Goal: Information Seeking & Learning: Check status

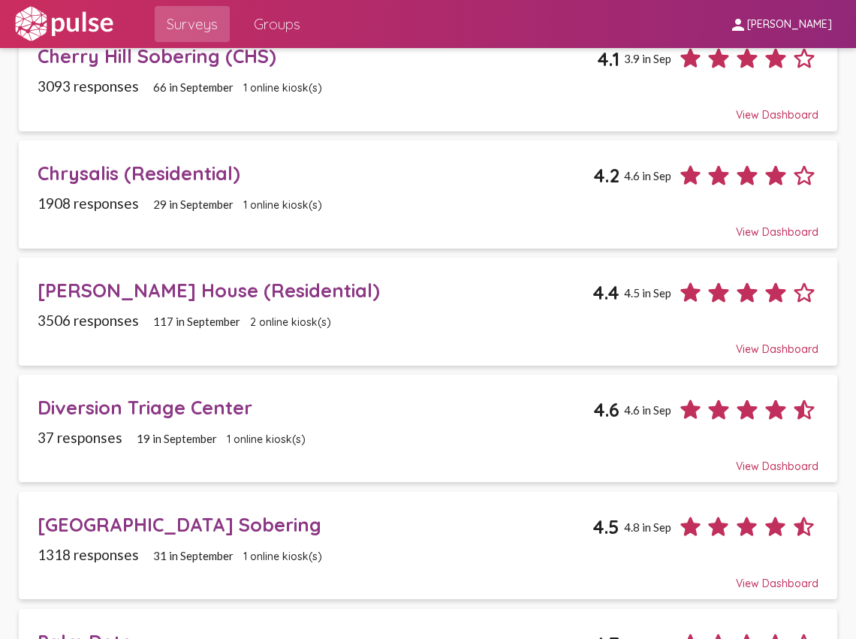
scroll to position [550, 0]
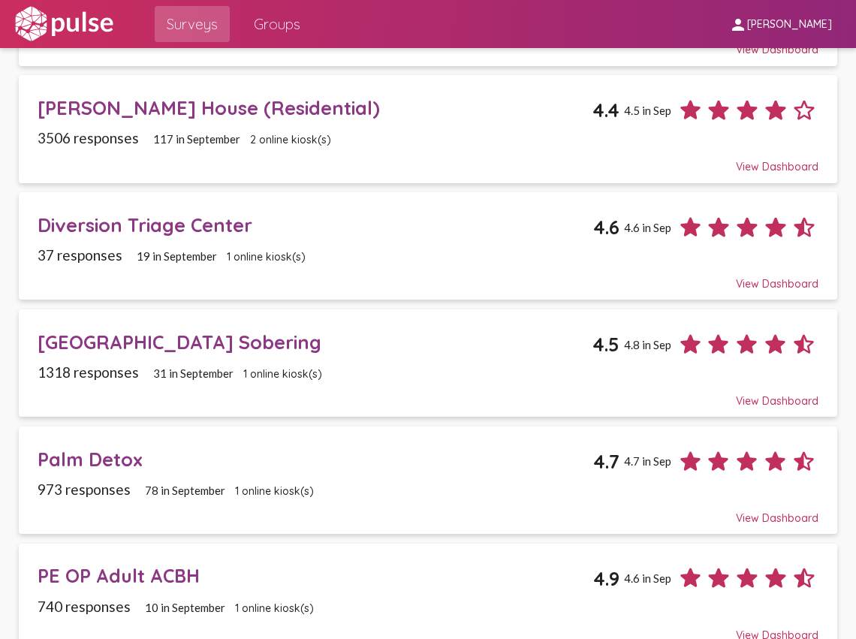
click at [221, 330] on div "Mission Street Sobering" at bounding box center [315, 341] width 555 height 23
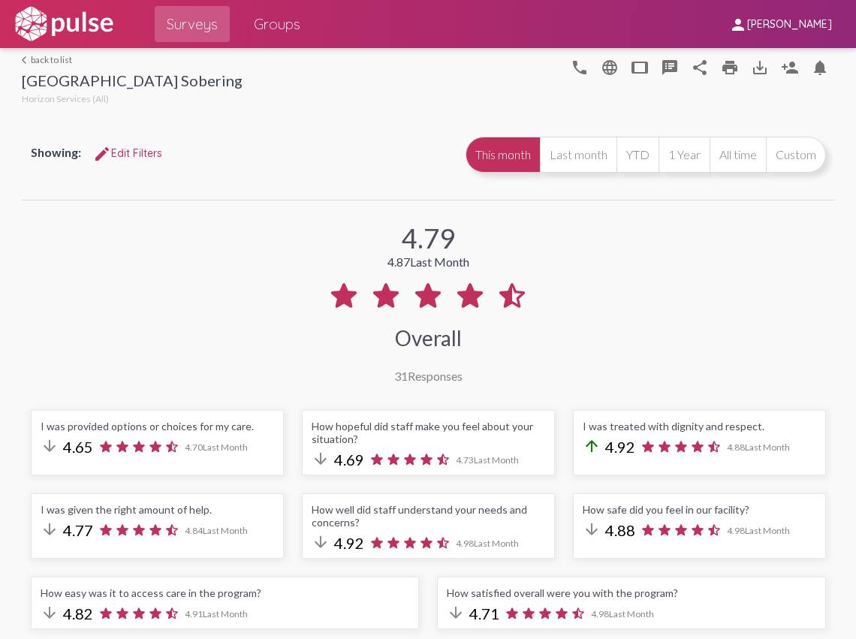
click at [137, 150] on span "edit Edit Filters" at bounding box center [127, 153] width 69 height 14
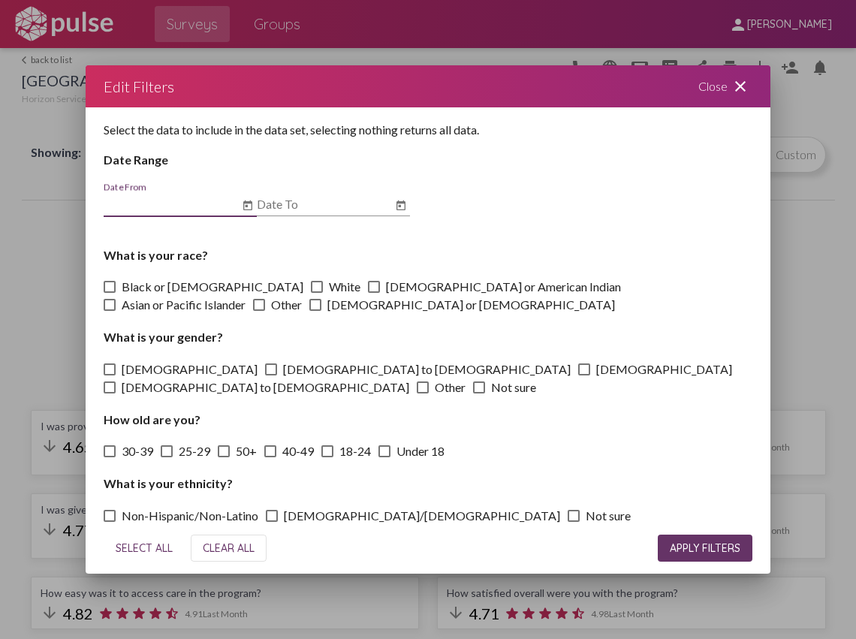
click at [191, 207] on input "Date From" at bounding box center [171, 204] width 135 height 14
click at [736, 87] on mat-icon "close" at bounding box center [740, 86] width 18 height 18
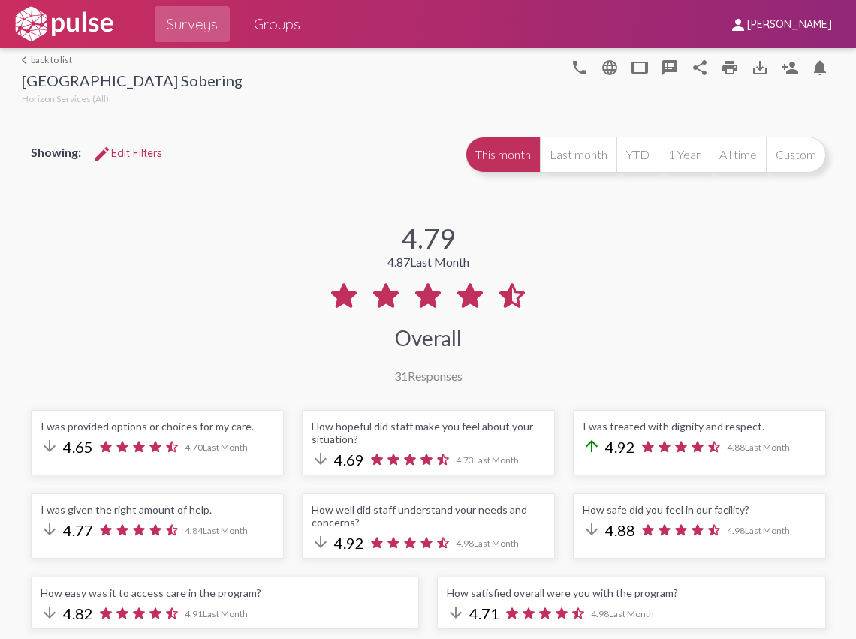
click at [123, 156] on span "edit Edit Filters" at bounding box center [127, 153] width 69 height 14
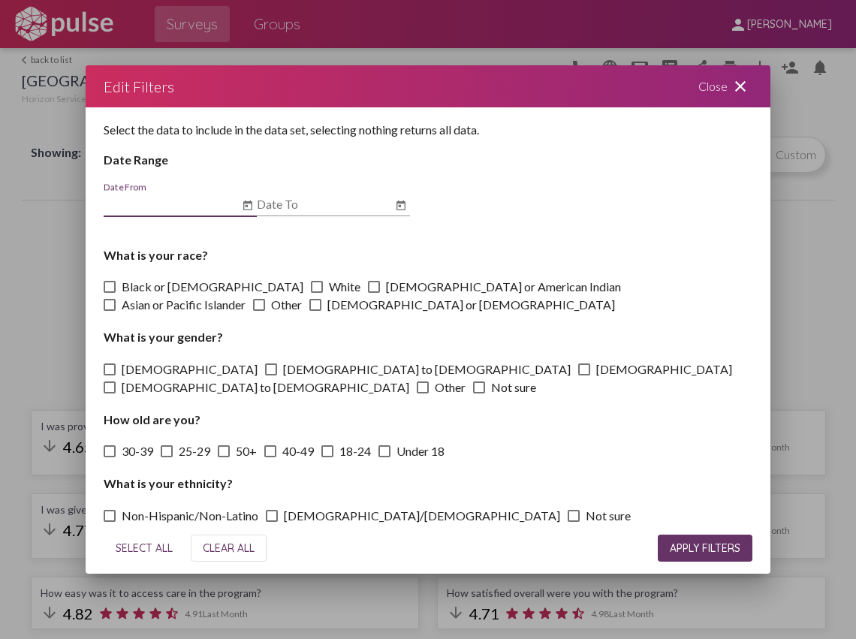
click at [134, 205] on input "Date From" at bounding box center [171, 204] width 135 height 14
click at [245, 206] on icon "Open calendar" at bounding box center [247, 205] width 9 height 10
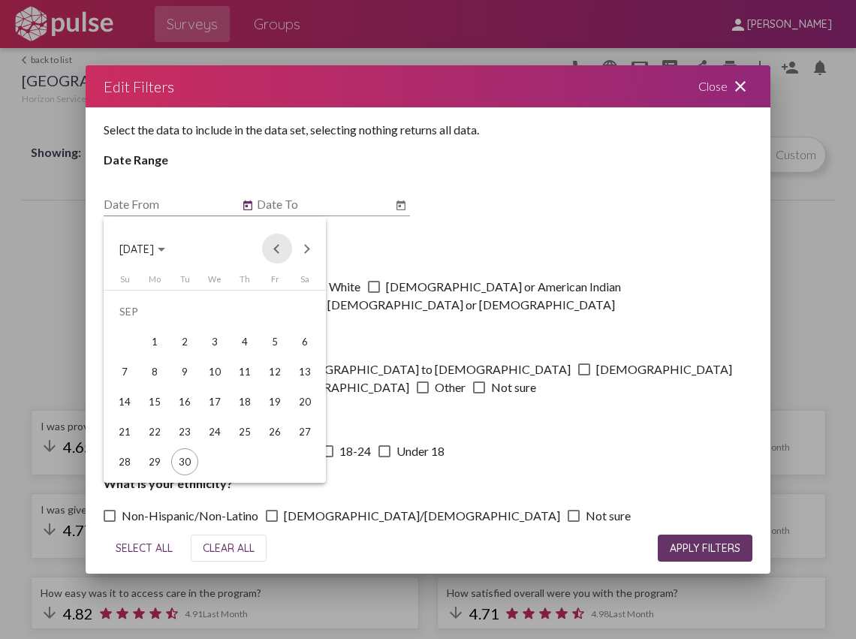
click at [274, 245] on button "Previous month" at bounding box center [277, 248] width 30 height 30
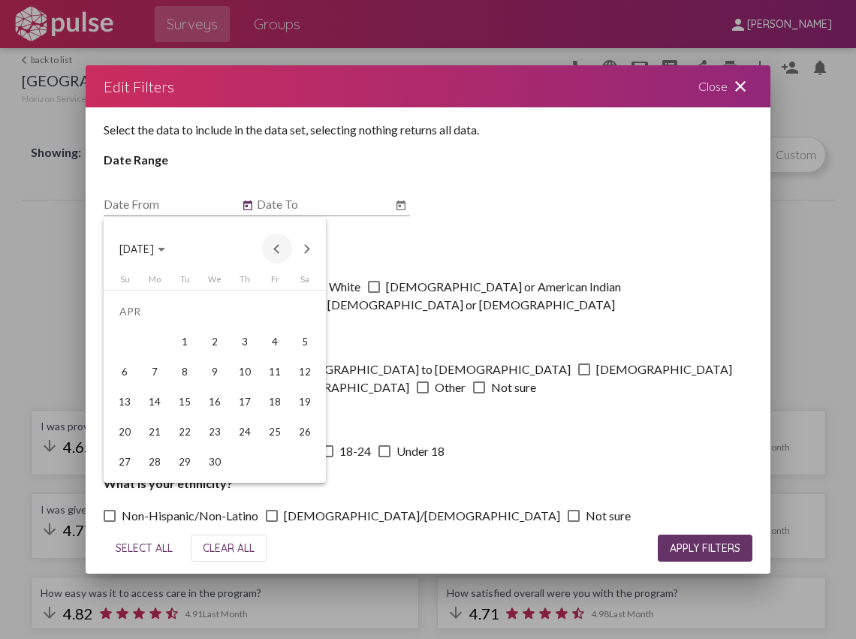
click at [274, 245] on button "Previous month" at bounding box center [277, 248] width 30 height 30
click at [134, 338] on div "1" at bounding box center [124, 341] width 27 height 27
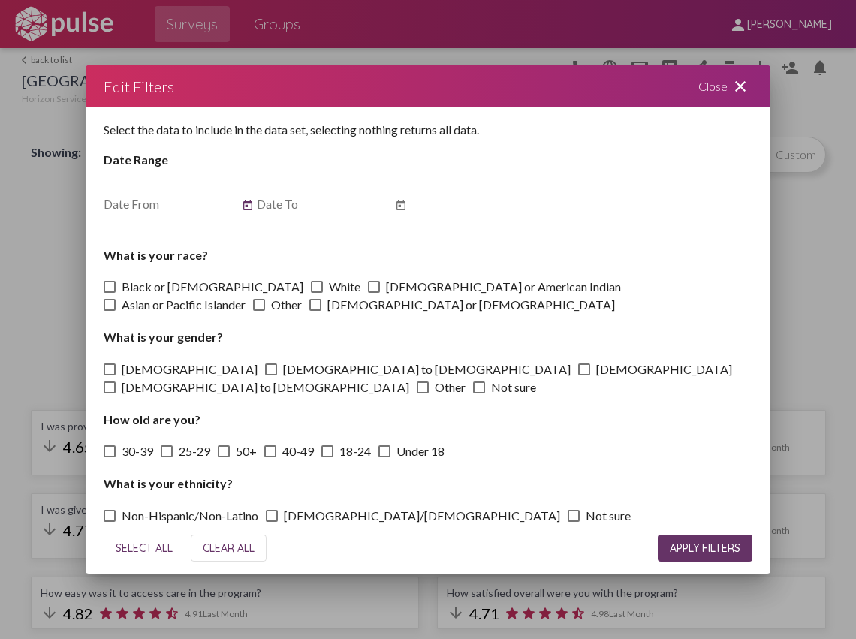
type input "12/1/2024"
click at [398, 209] on icon "Open calendar" at bounding box center [401, 206] width 12 height 18
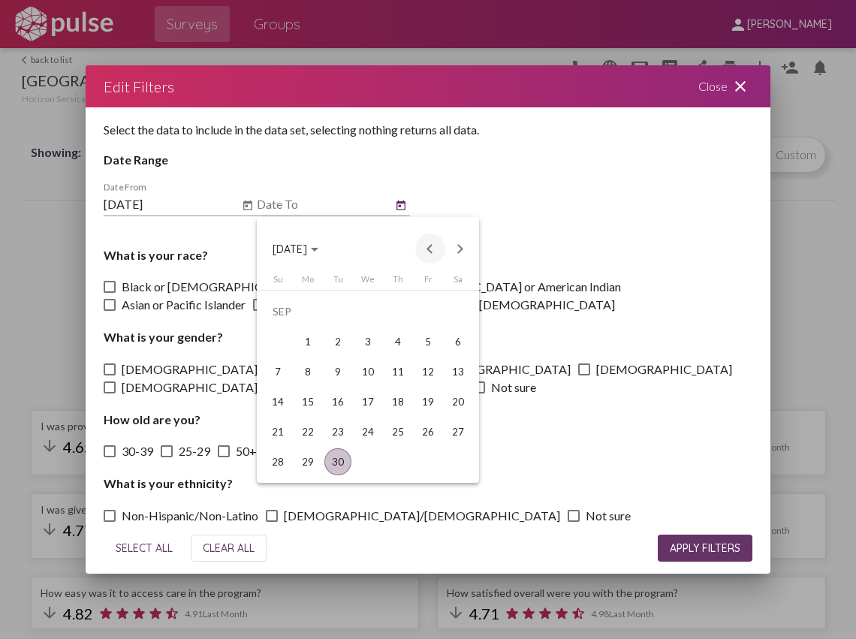
click at [433, 251] on button "Previous month" at bounding box center [430, 248] width 30 height 30
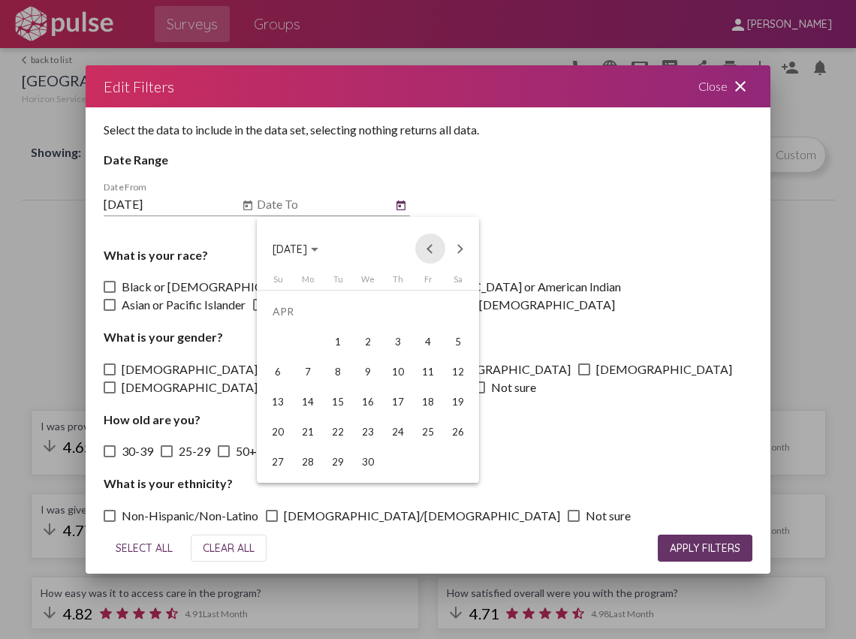
click at [433, 251] on button "Previous month" at bounding box center [430, 248] width 30 height 30
click at [333, 468] on div "31" at bounding box center [337, 461] width 27 height 27
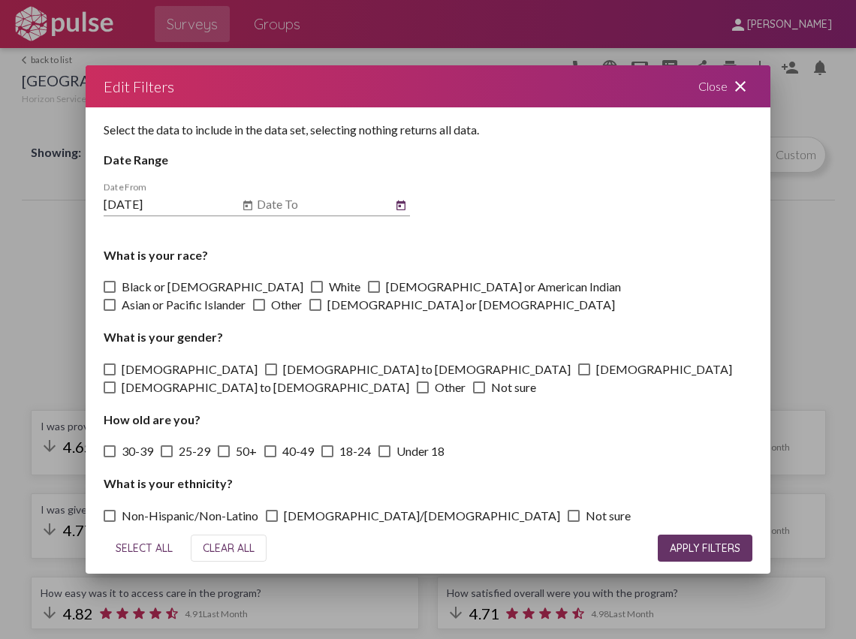
type input "12/31/2024"
click at [703, 546] on span "APPLY FILTERS" at bounding box center [705, 548] width 71 height 14
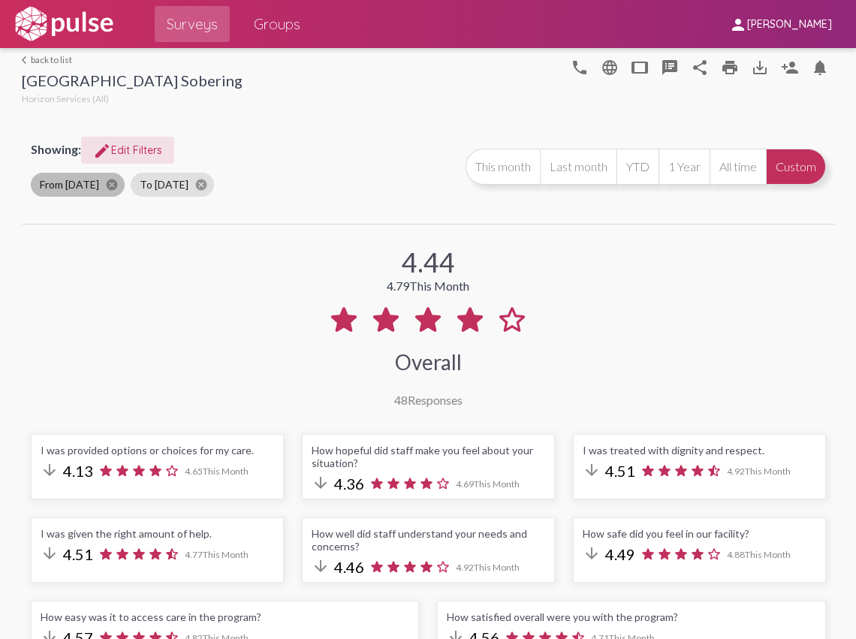
click at [93, 182] on mat-chip "From 12/1/24 cancel" at bounding box center [78, 185] width 94 height 24
click at [113, 185] on mat-icon "cancel" at bounding box center [112, 185] width 14 height 14
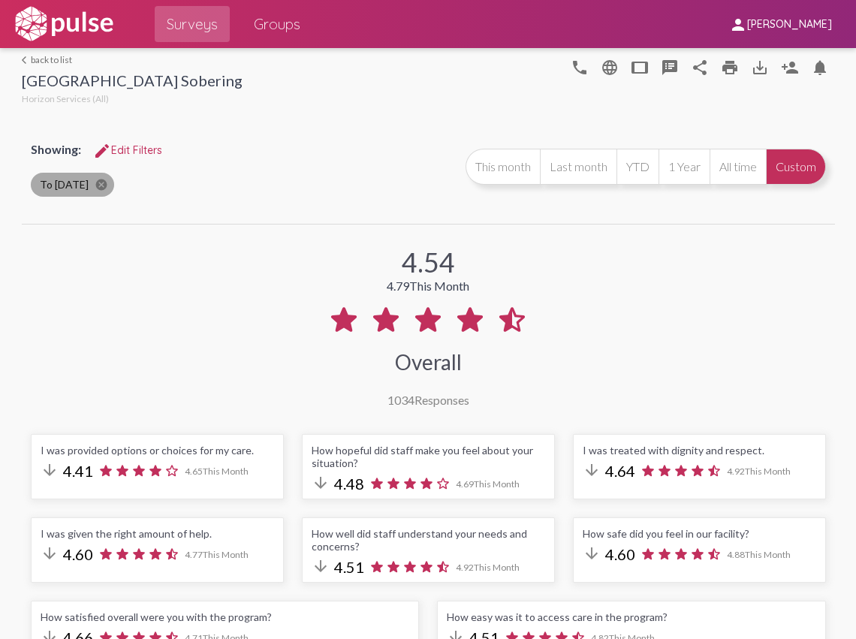
click at [108, 185] on mat-icon "cancel" at bounding box center [102, 185] width 14 height 14
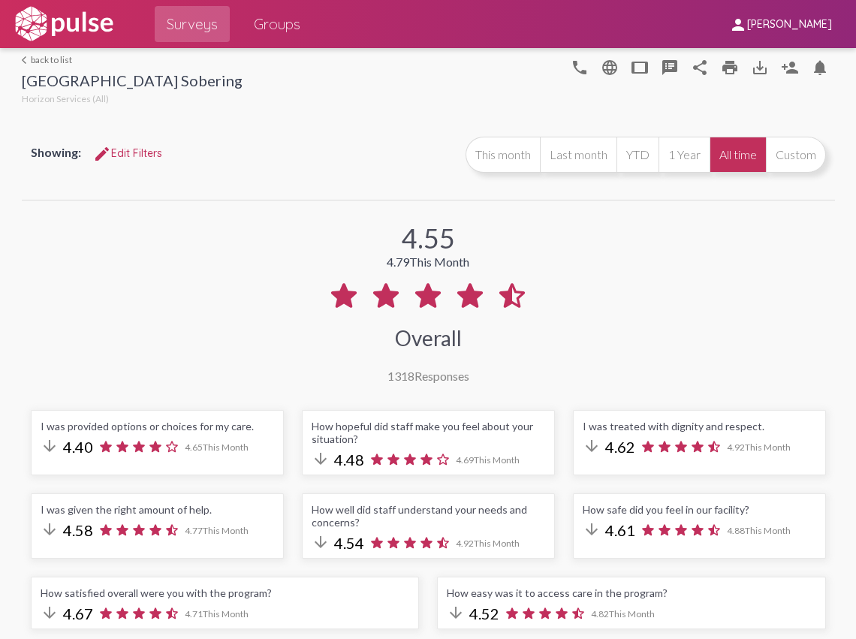
click at [129, 152] on span "edit Edit Filters" at bounding box center [127, 153] width 69 height 14
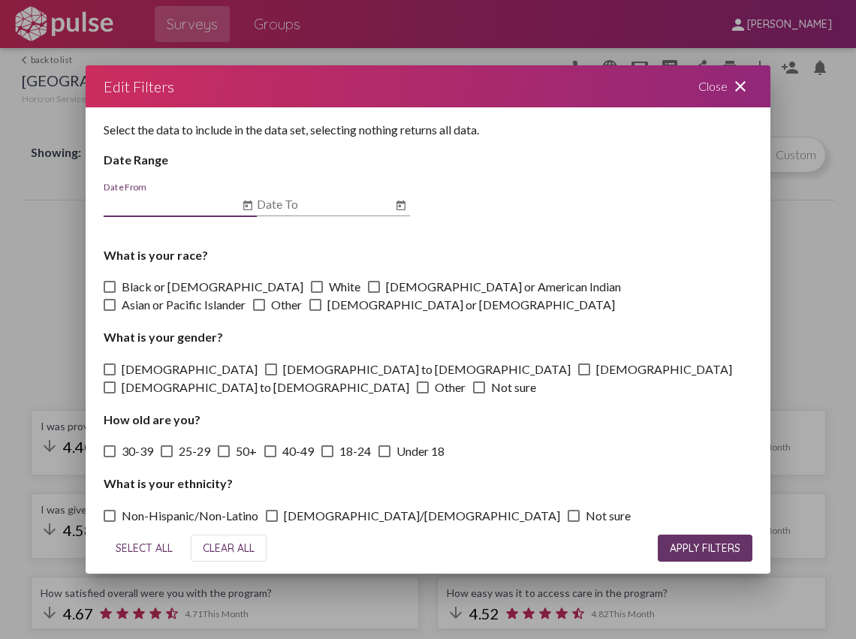
click at [243, 206] on icon "Open calendar" at bounding box center [248, 206] width 12 height 18
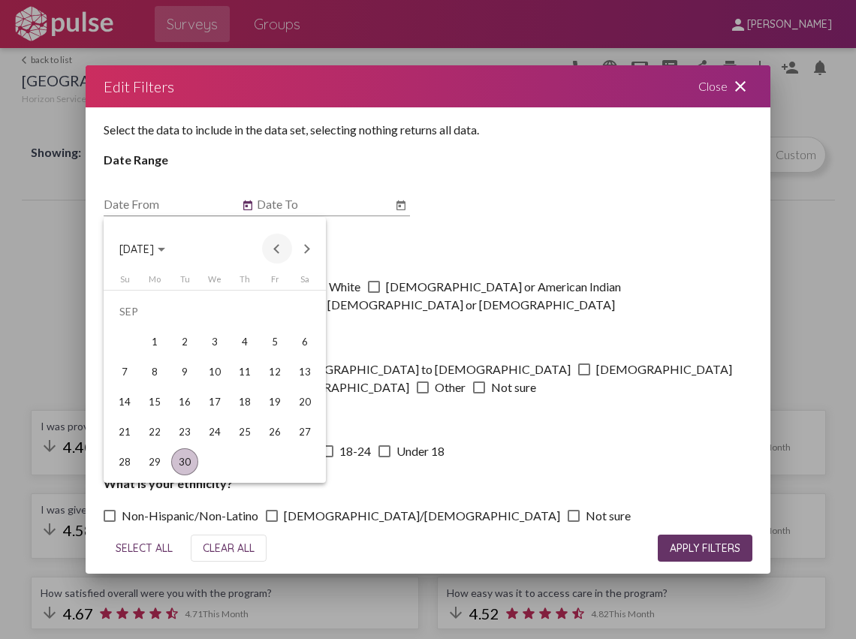
click at [271, 248] on button "Previous month" at bounding box center [277, 248] width 30 height 30
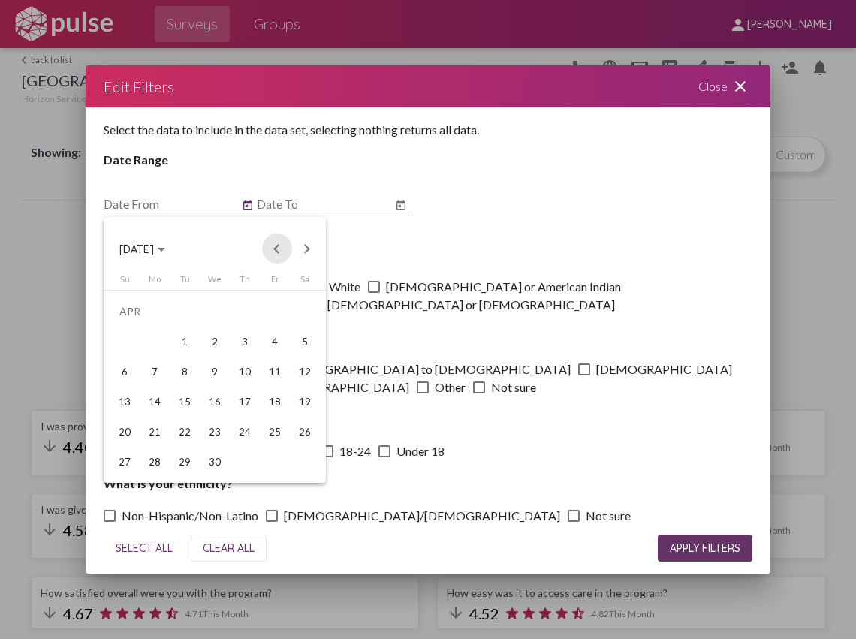
click at [275, 248] on button "Previous month" at bounding box center [277, 248] width 30 height 30
click at [300, 310] on div "1" at bounding box center [304, 311] width 27 height 27
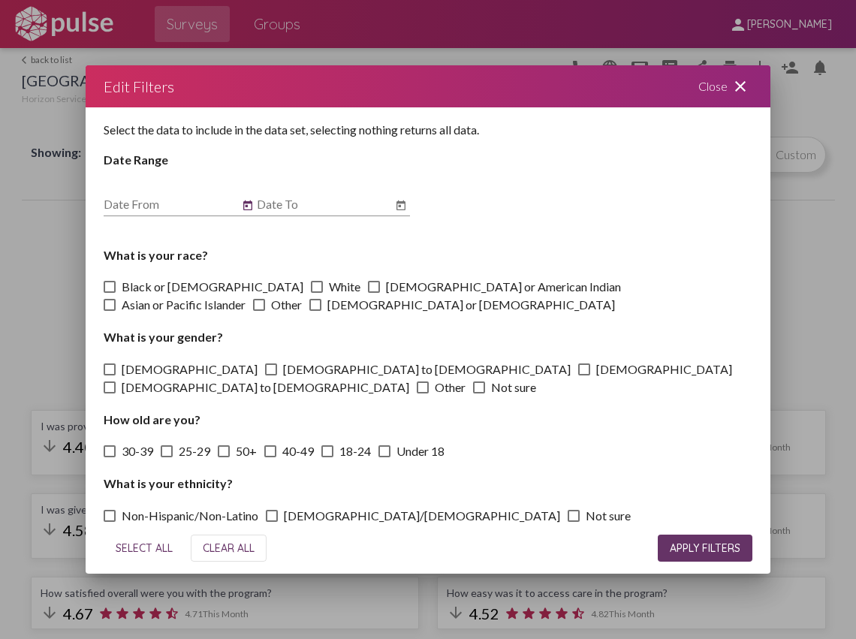
type input "3/1/2025"
click at [396, 209] on icon "Open calendar" at bounding box center [401, 206] width 12 height 18
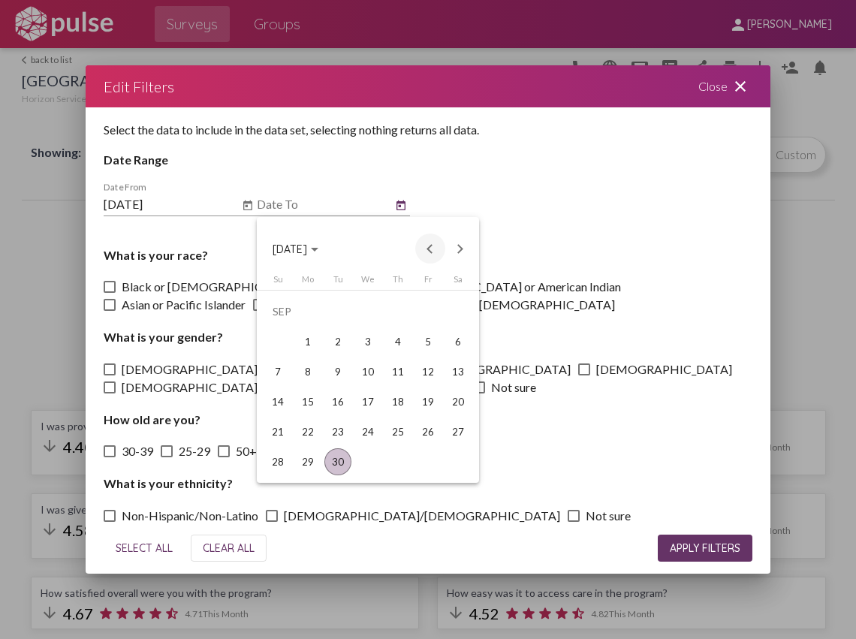
click at [431, 248] on button "Previous month" at bounding box center [430, 248] width 30 height 30
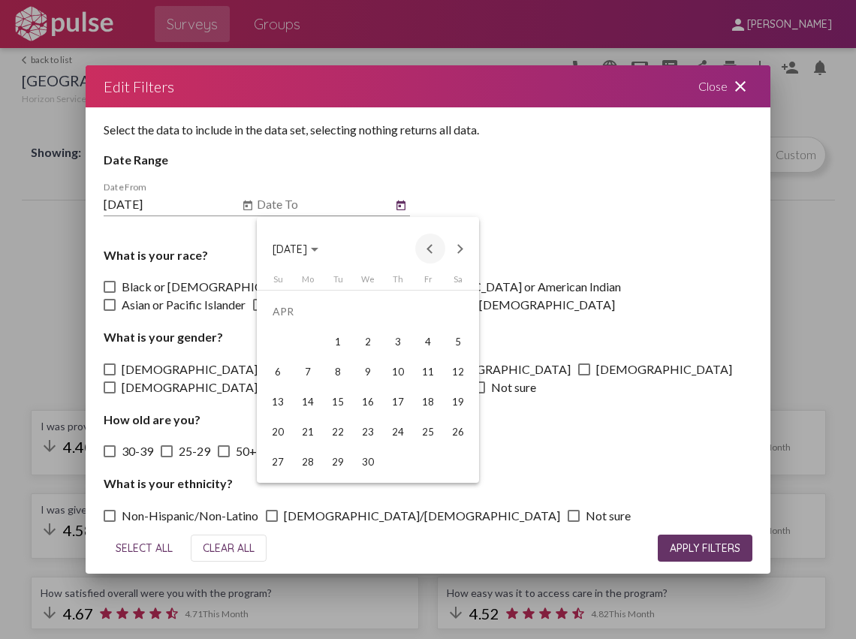
click at [431, 248] on button "Previous month" at bounding box center [430, 248] width 30 height 30
click at [311, 452] on div "31" at bounding box center [307, 461] width 27 height 27
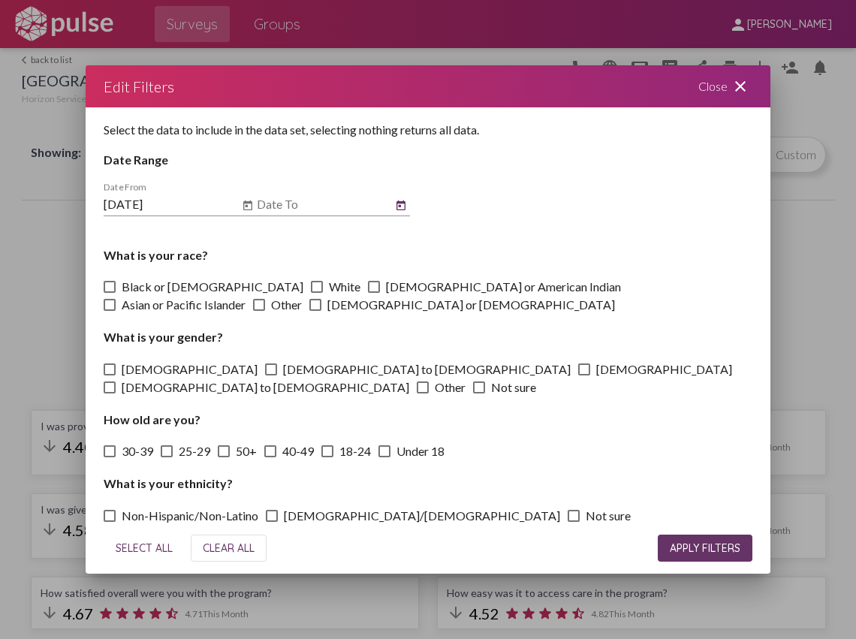
type input "3/31/2025"
click at [726, 546] on span "APPLY FILTERS" at bounding box center [705, 548] width 71 height 14
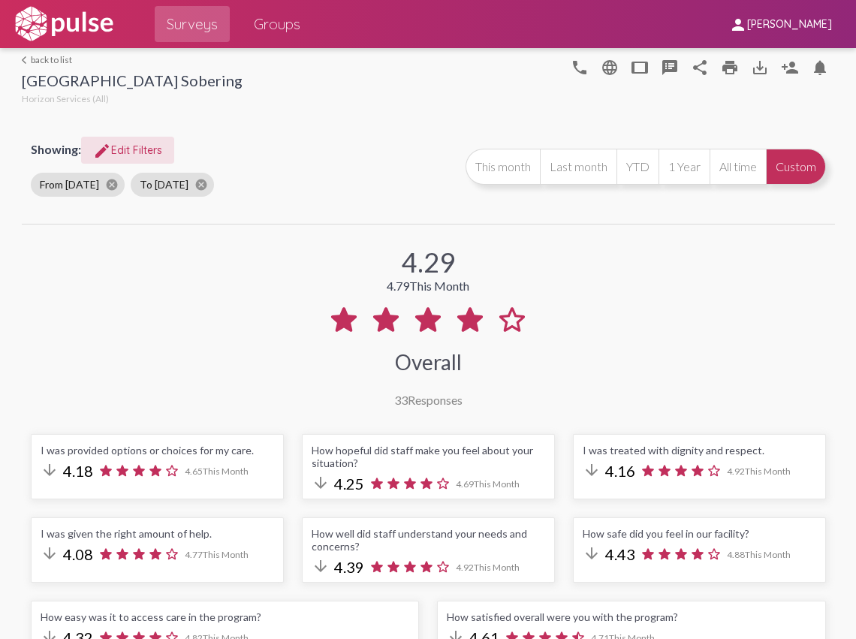
click at [24, 62] on mat-icon "arrow_back_ios" at bounding box center [26, 60] width 9 height 9
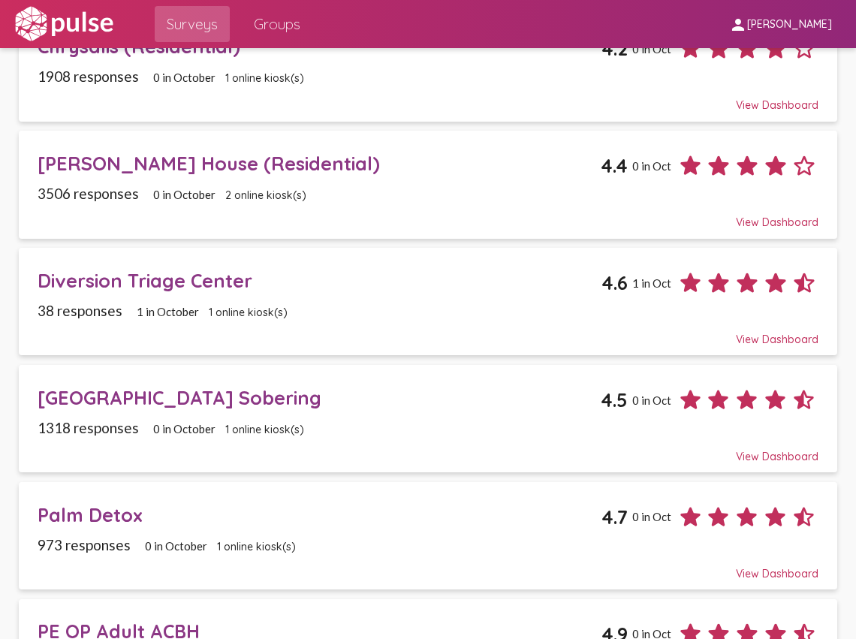
scroll to position [458, 0]
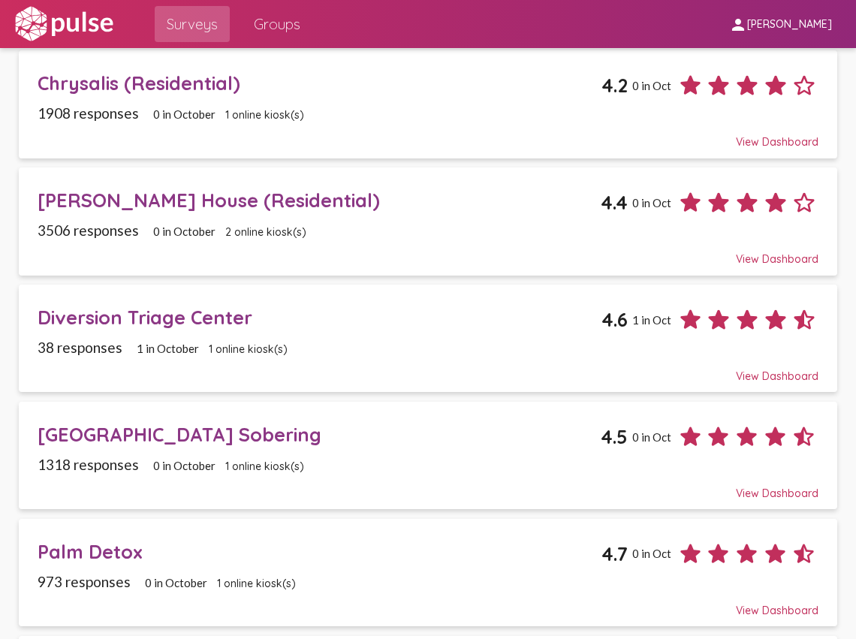
click at [270, 308] on div "Diversion Triage Center" at bounding box center [320, 316] width 564 height 23
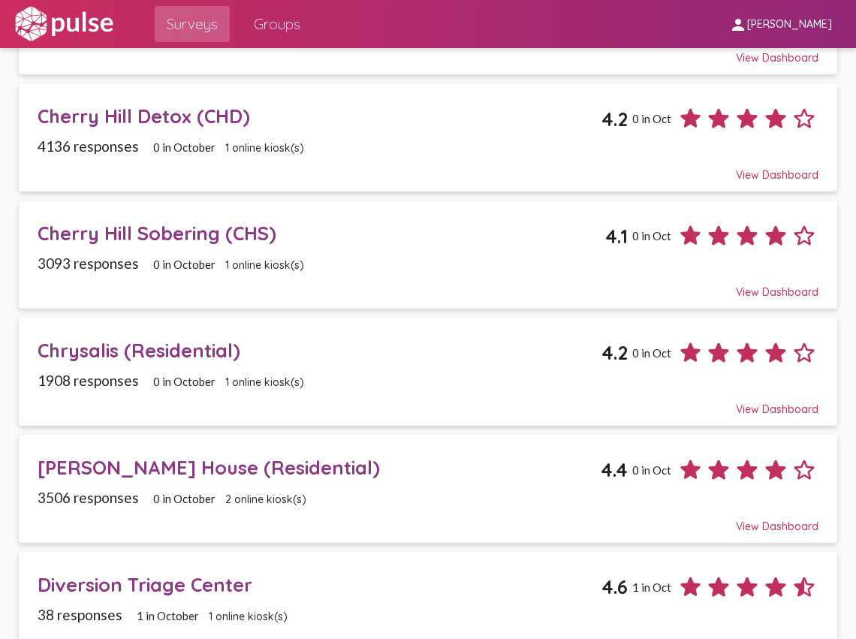
scroll to position [908, 0]
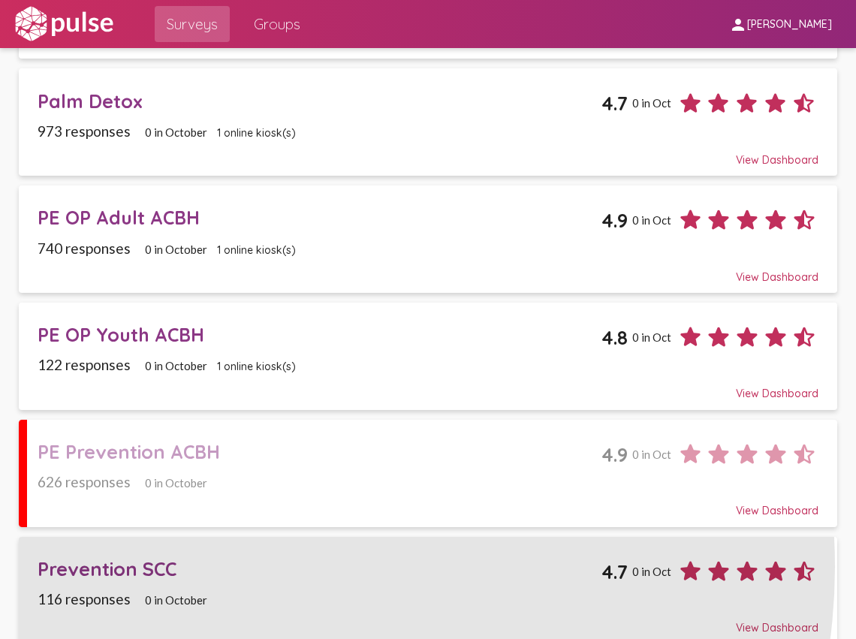
click at [282, 557] on div "Prevention SCC" at bounding box center [320, 568] width 564 height 23
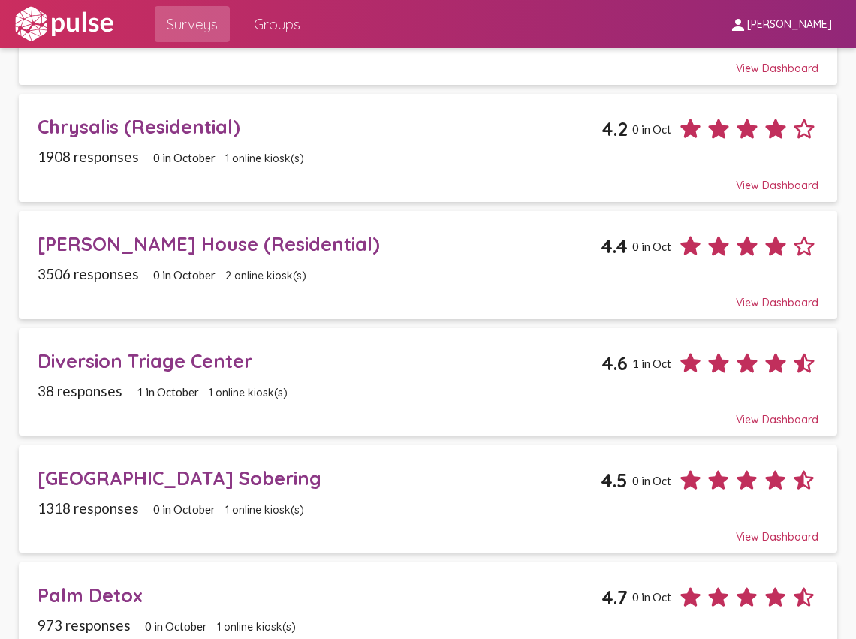
scroll to position [450, 0]
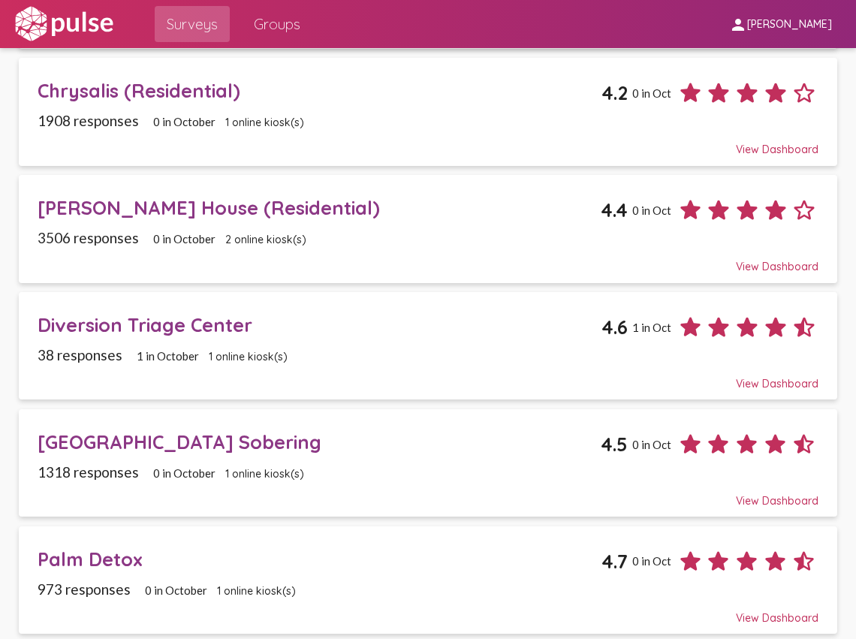
click at [344, 346] on div "38 responses 1 in October 1 online kiosk(s)" at bounding box center [428, 354] width 780 height 17
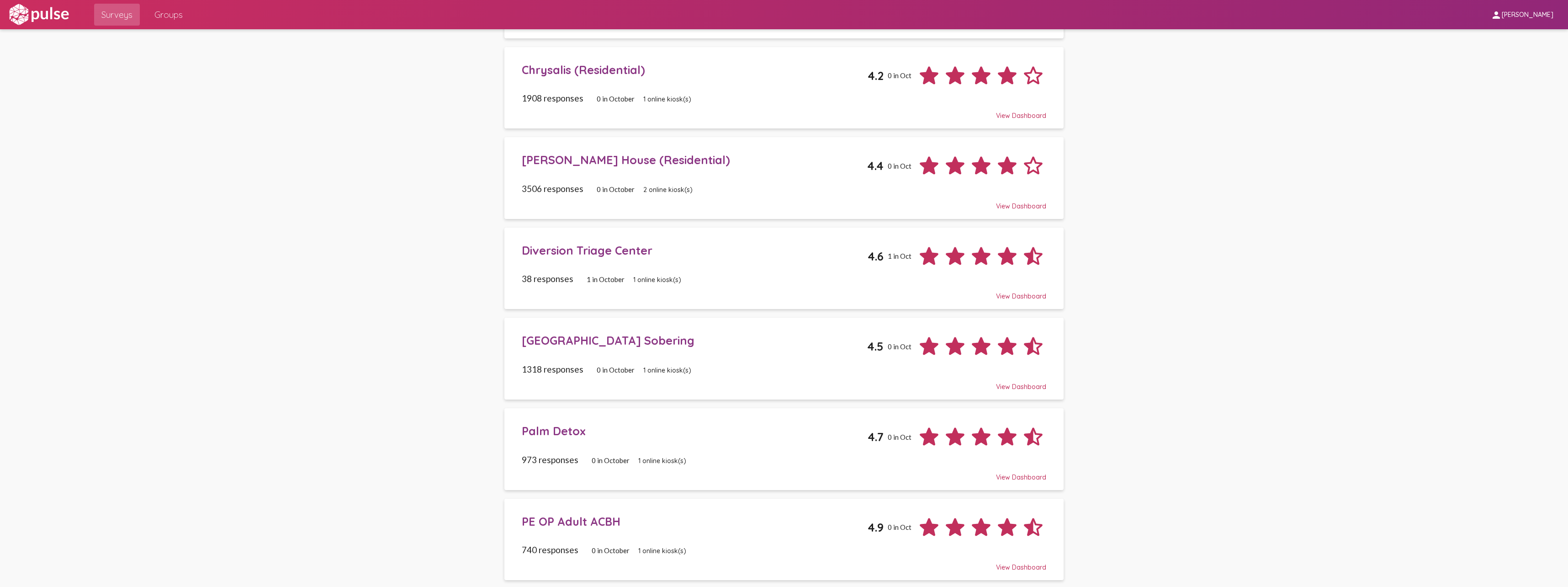
scroll to position [322, 0]
click at [520, 271] on span "Diversion Triage Center 4.6 1 in Oct 38 responses 1 in October 1 online kiosk(s…" at bounding box center [784, 270] width 525 height 65
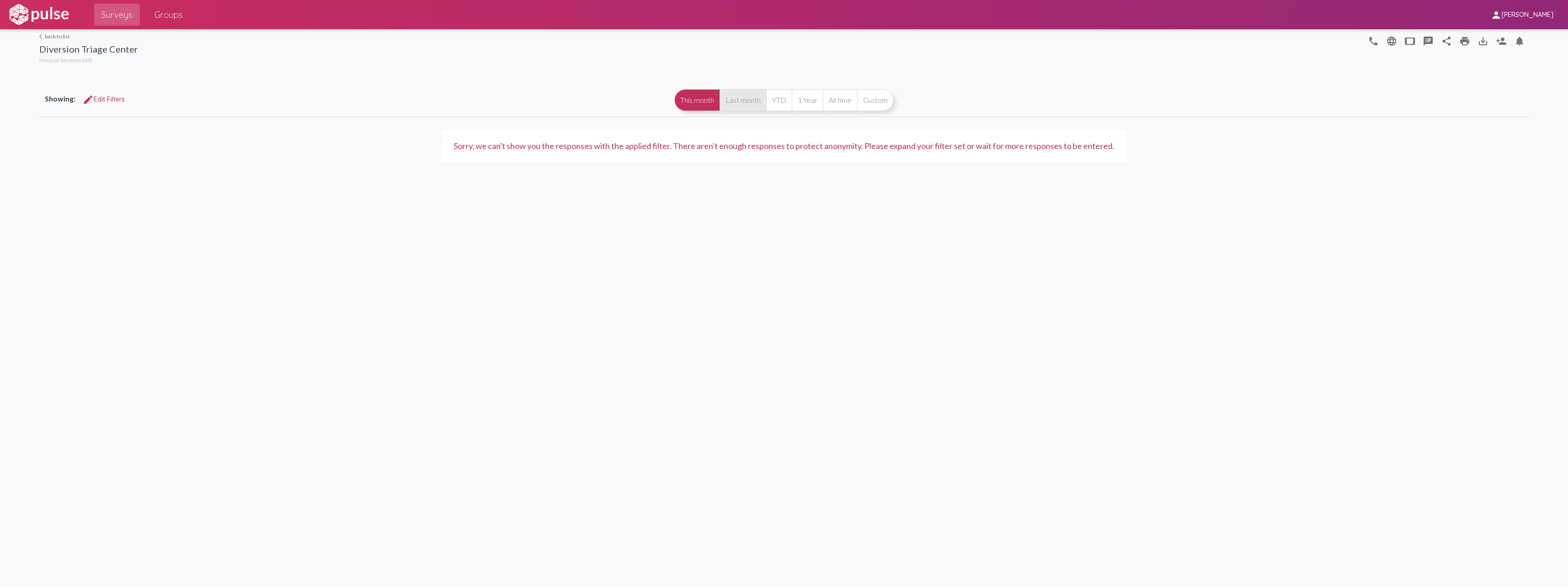
click at [520, 105] on button "Last month" at bounding box center [743, 100] width 47 height 22
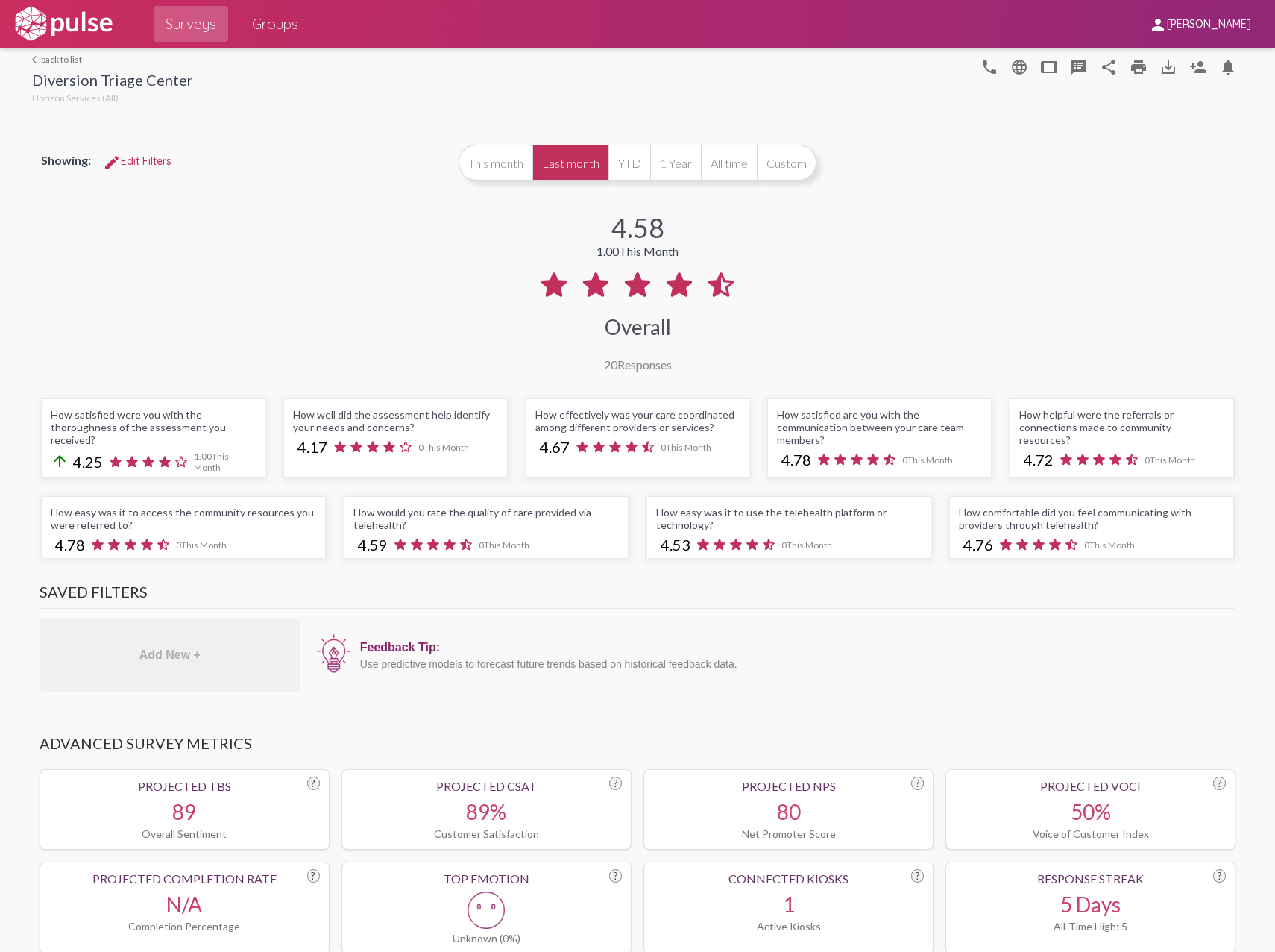
click at [47, 17] on img at bounding box center [64, 24] width 103 height 38
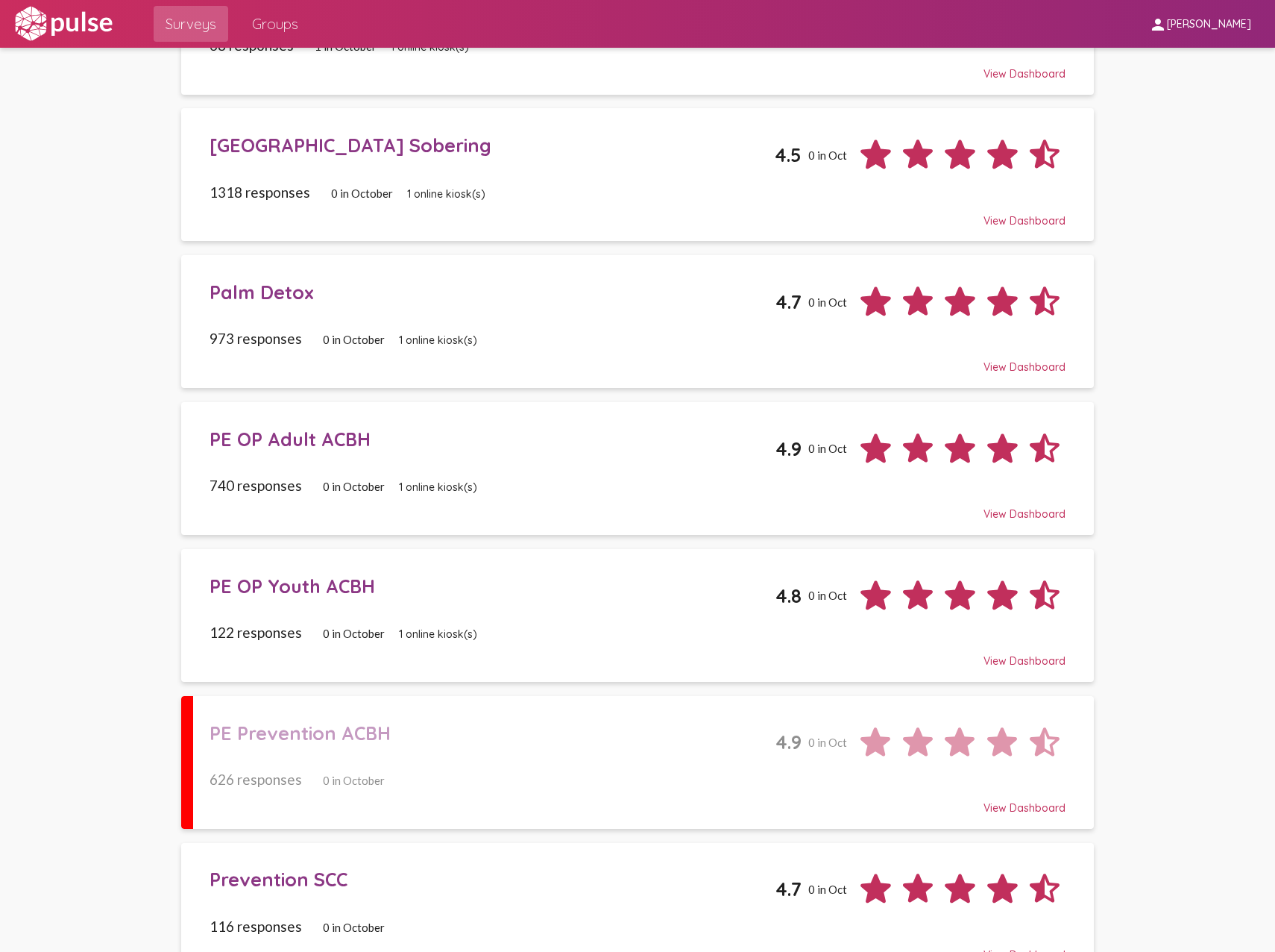
scroll to position [973, 0]
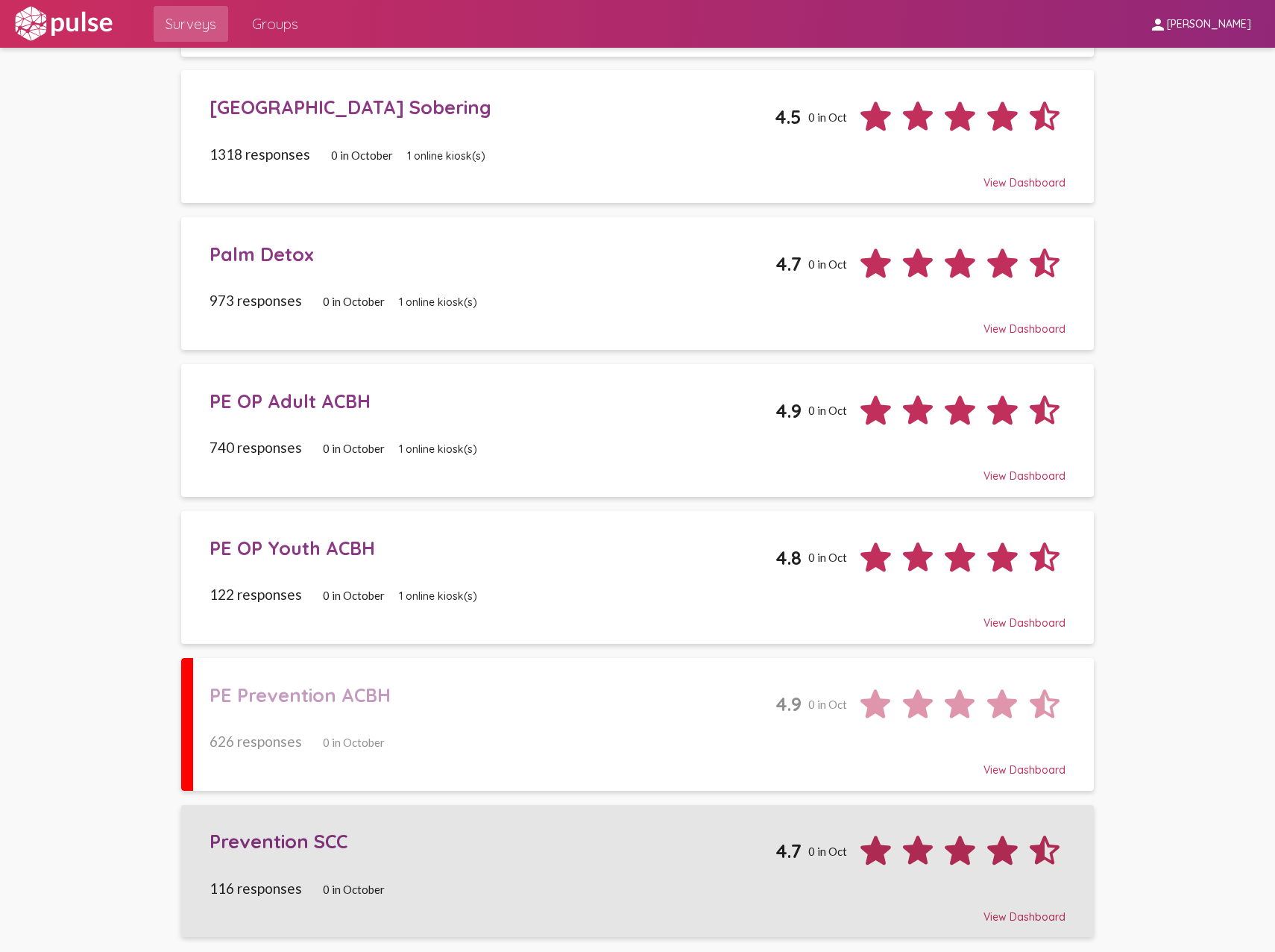
click at [504, 634] on span "Prevention SCC 4.7 0 in Oct 116 responses 0 in October View Dashboard" at bounding box center [638, 870] width 857 height 104
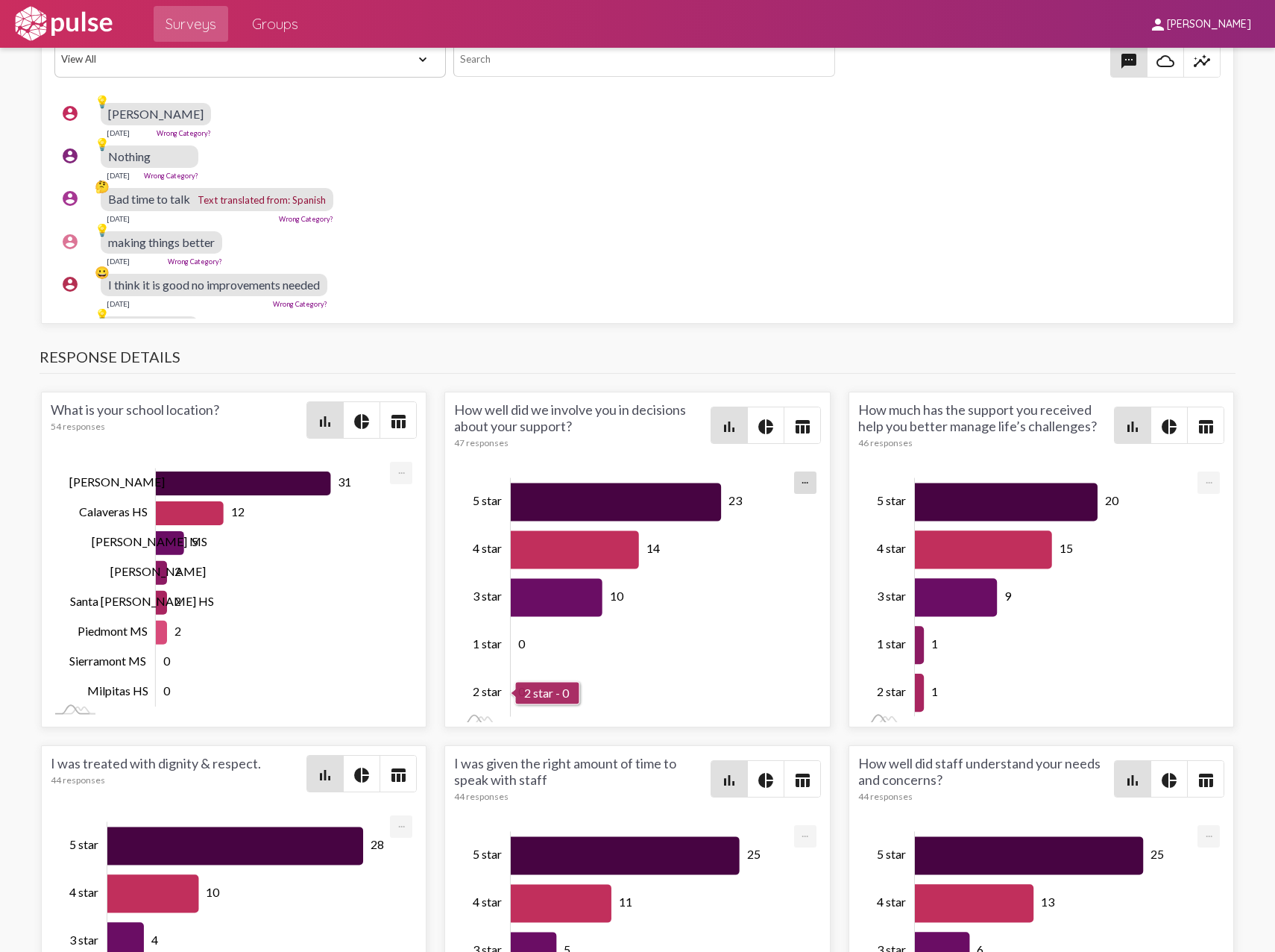
scroll to position [-1, 0]
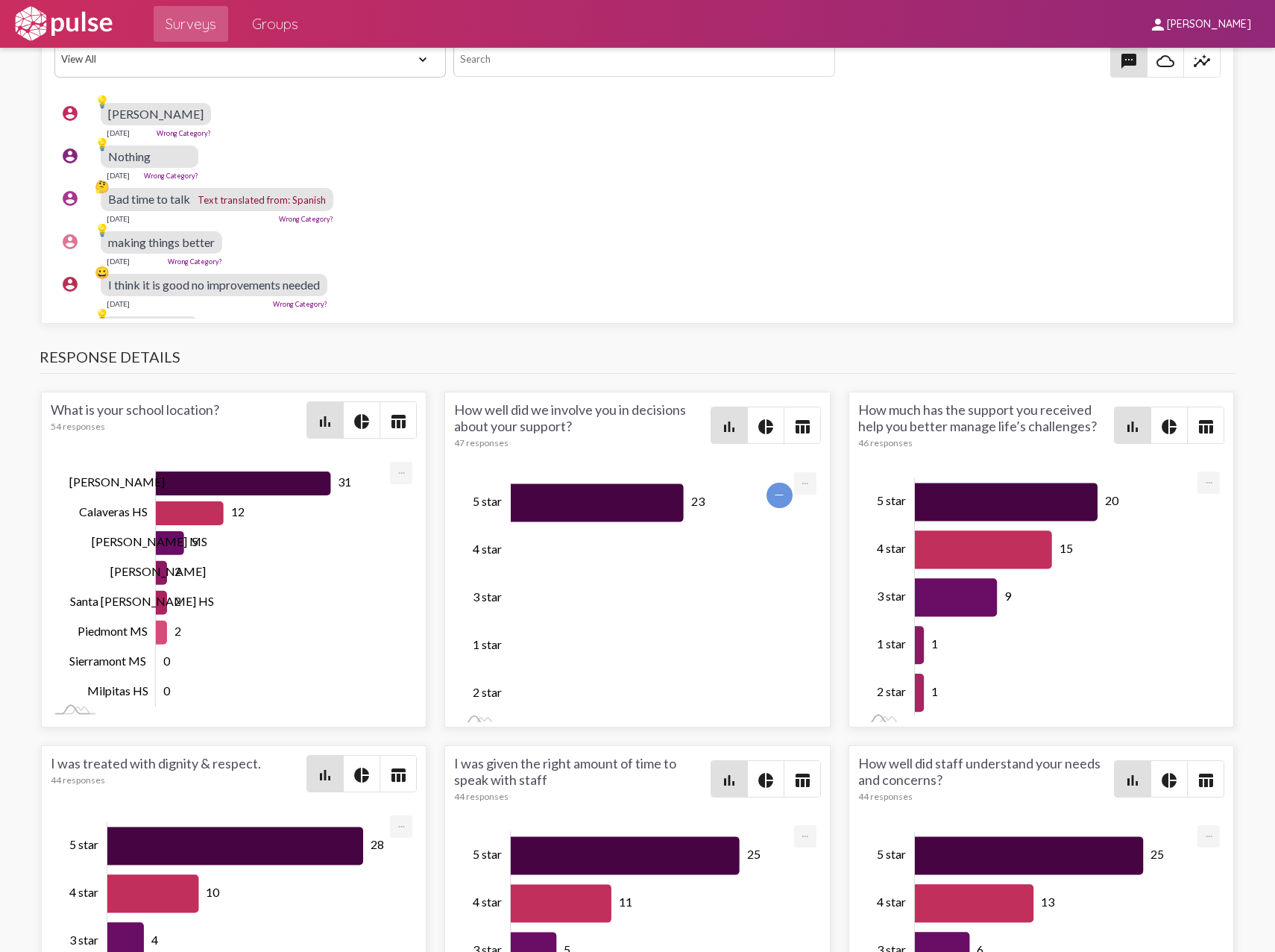
drag, startPoint x: 671, startPoint y: 690, endPoint x: 806, endPoint y: 367, distance: 350.1
click at [806, 367] on h3 "Response Details" at bounding box center [638, 361] width 1197 height 26
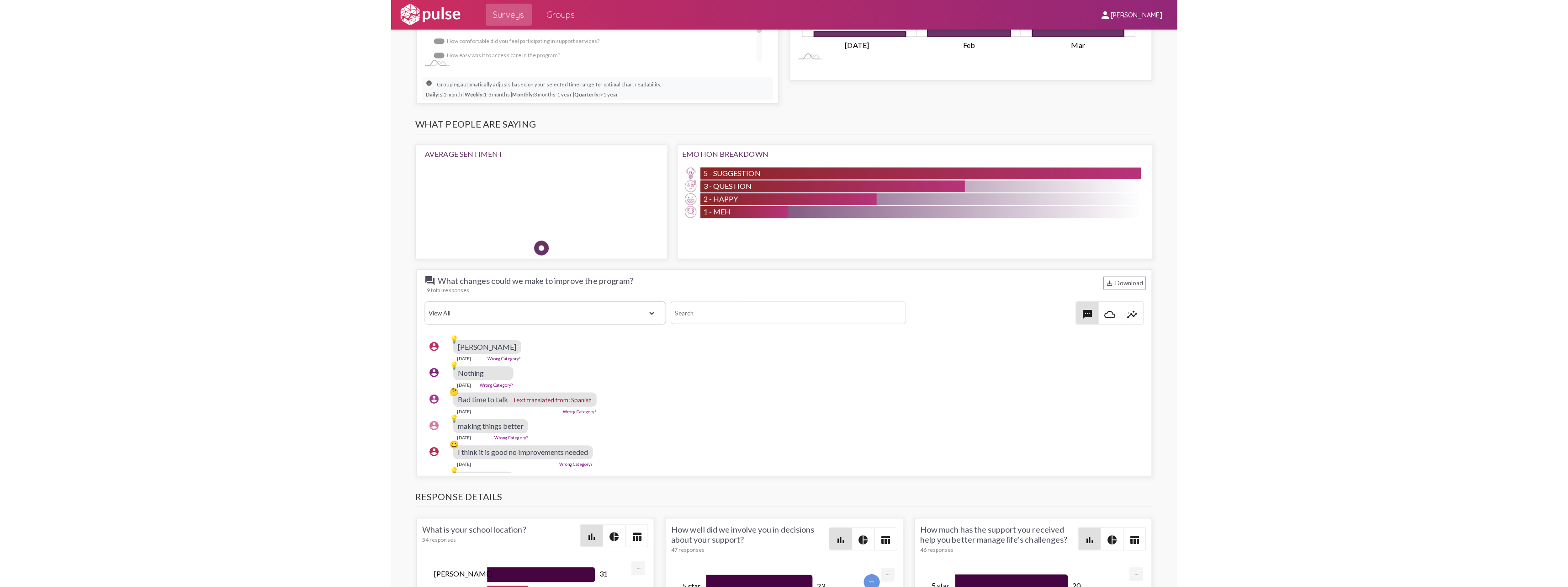
scroll to position [777, 0]
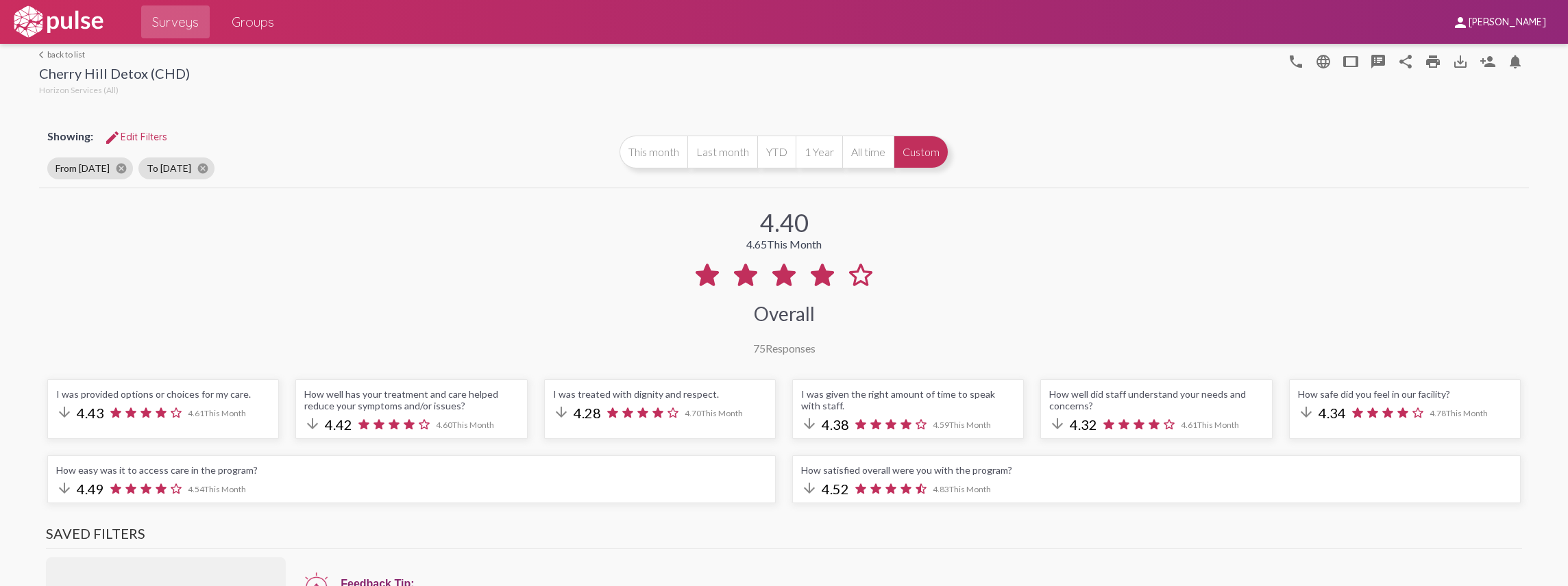
select select "Negative"
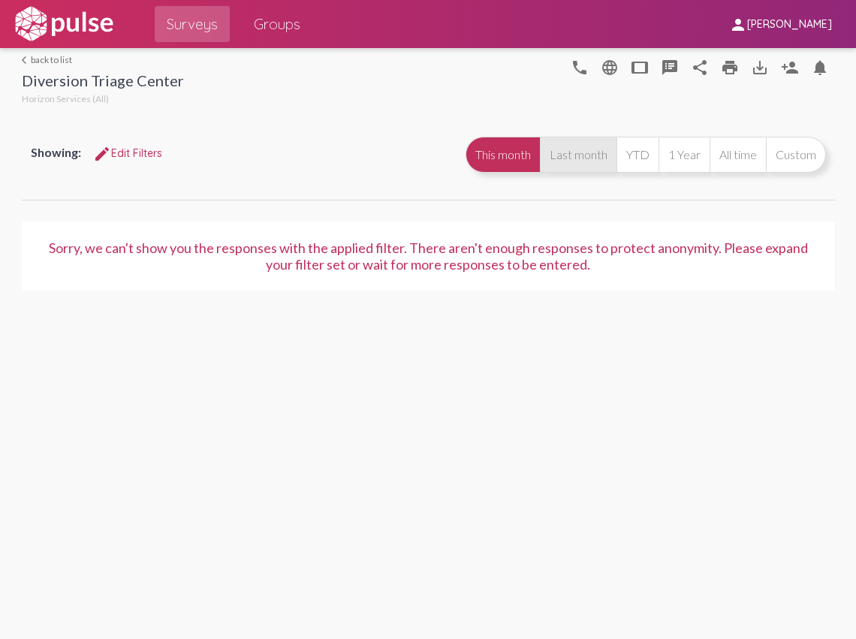
click at [561, 162] on button "Last month" at bounding box center [578, 155] width 77 height 36
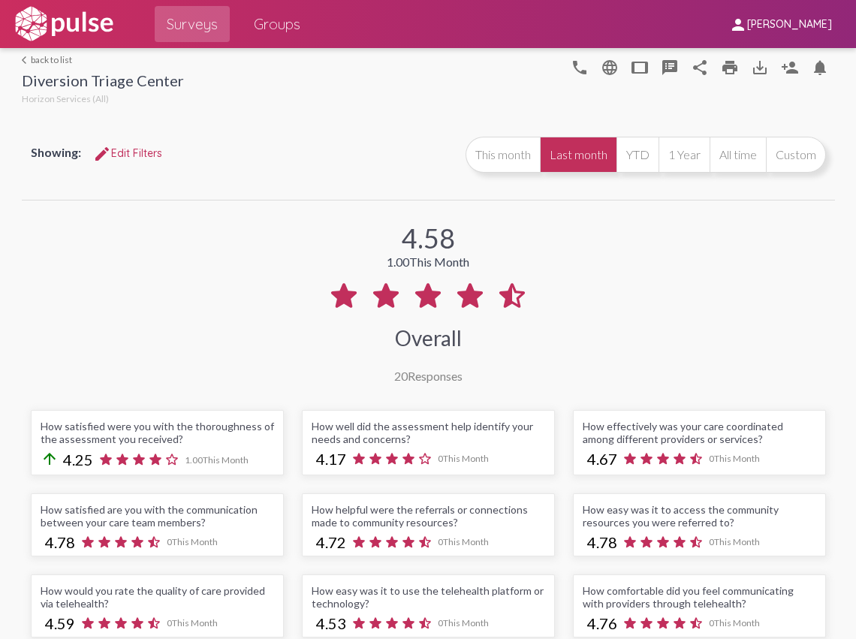
click at [106, 160] on mat-icon "edit" at bounding box center [102, 154] width 18 height 18
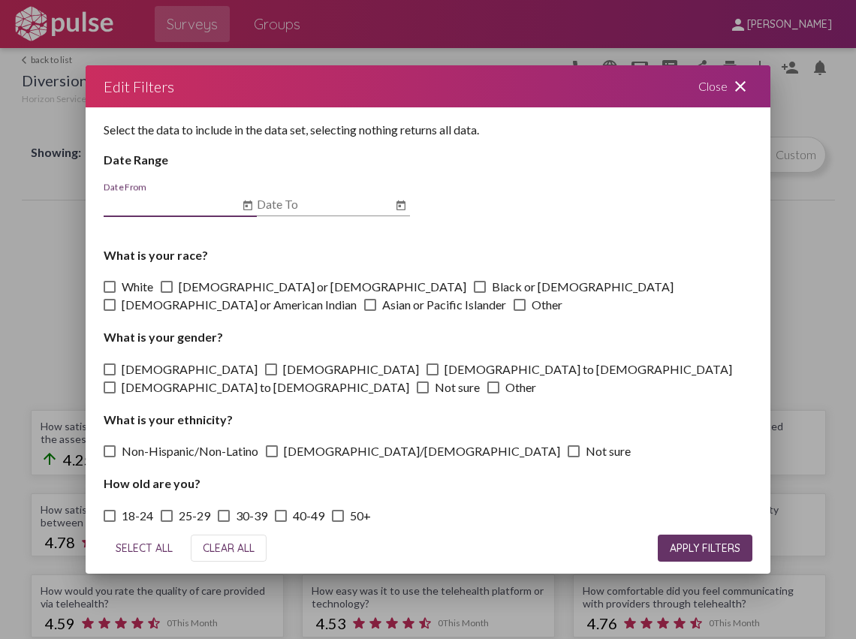
click at [248, 210] on icon "Open calendar" at bounding box center [247, 205] width 9 height 10
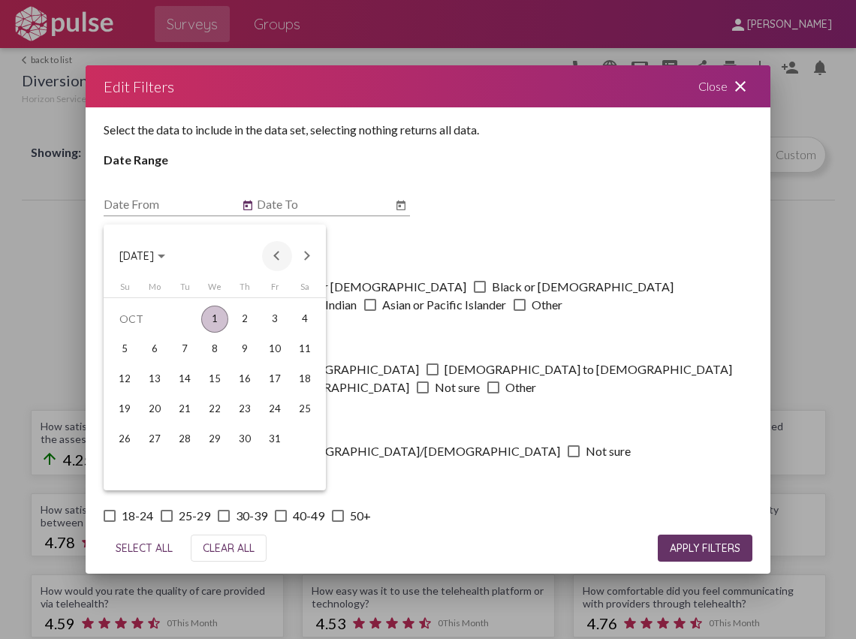
click at [276, 258] on button "Previous month" at bounding box center [277, 256] width 30 height 30
click at [188, 345] on div "1" at bounding box center [184, 349] width 27 height 27
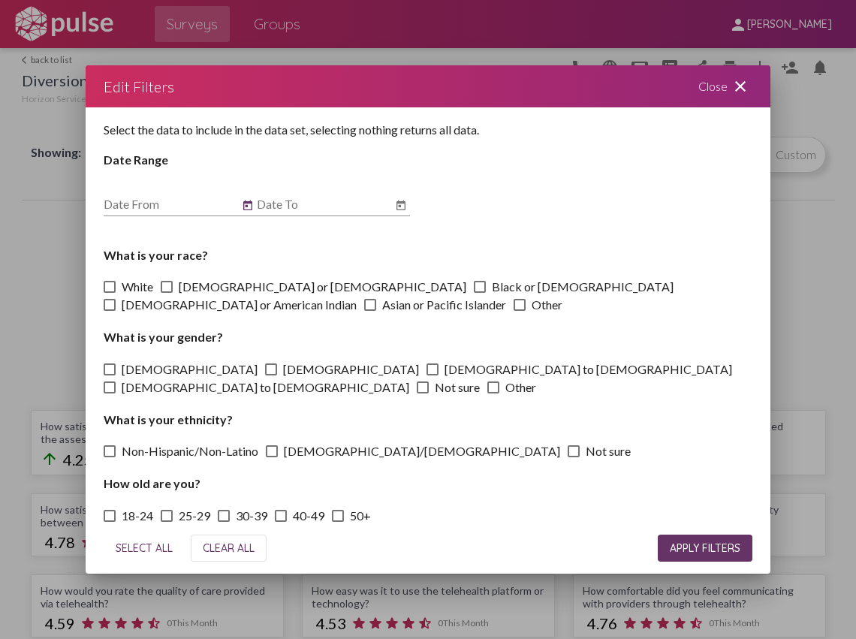
type input "7/1/2025"
click at [402, 213] on icon "Open calendar" at bounding box center [401, 206] width 12 height 18
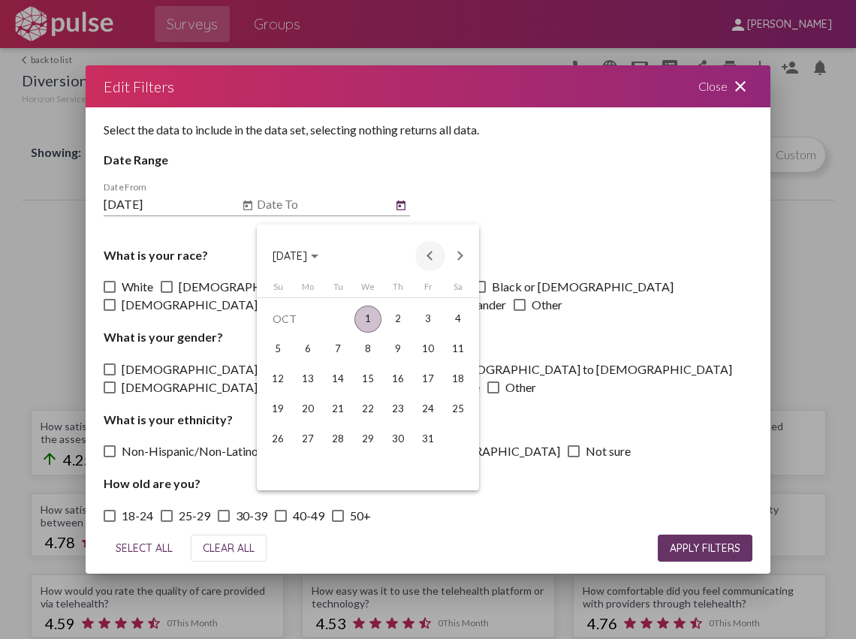
click at [428, 260] on button "Previous month" at bounding box center [430, 256] width 30 height 30
click at [402, 468] on div "31" at bounding box center [397, 469] width 27 height 27
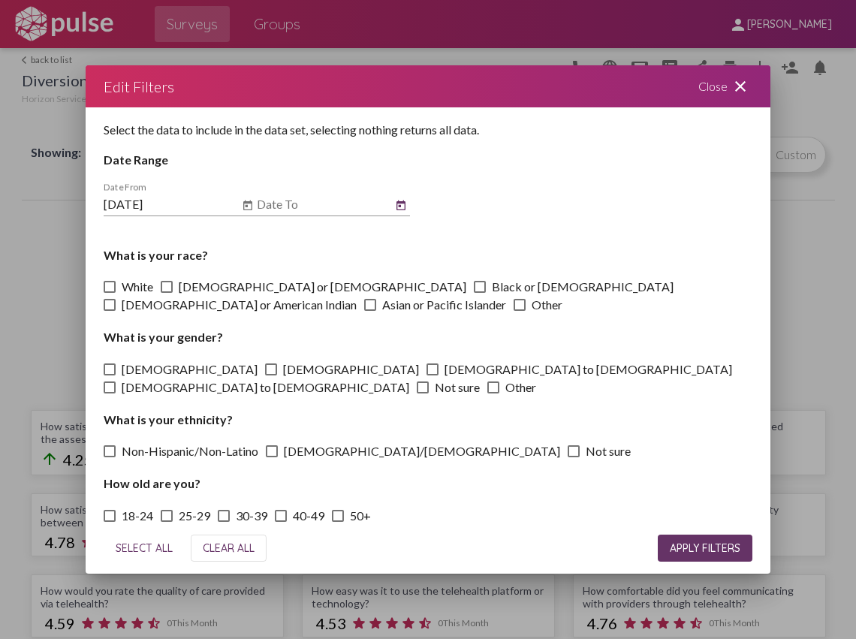
type input "7/31/2025"
click at [699, 548] on button "APPLY FILTERS" at bounding box center [705, 547] width 95 height 27
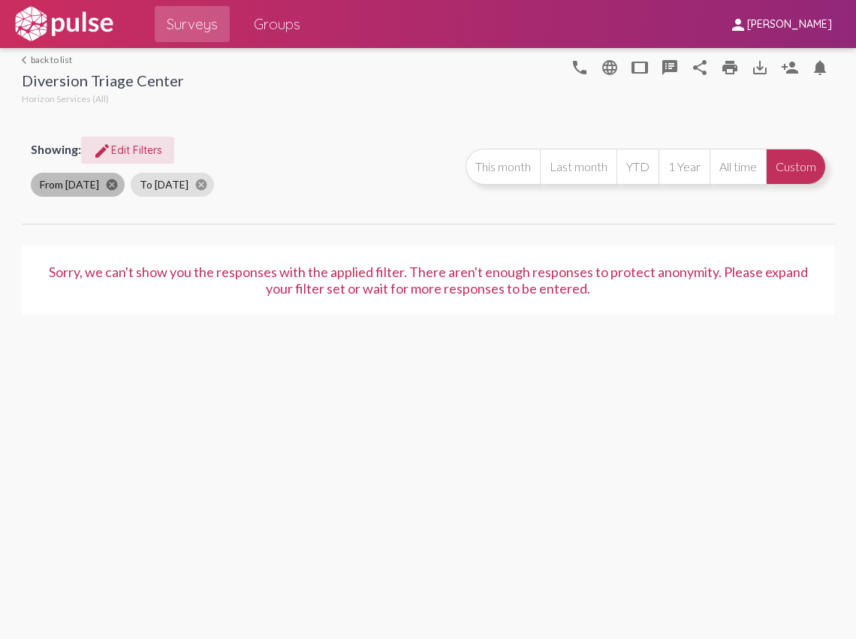
click at [116, 186] on mat-icon "cancel" at bounding box center [112, 185] width 14 height 14
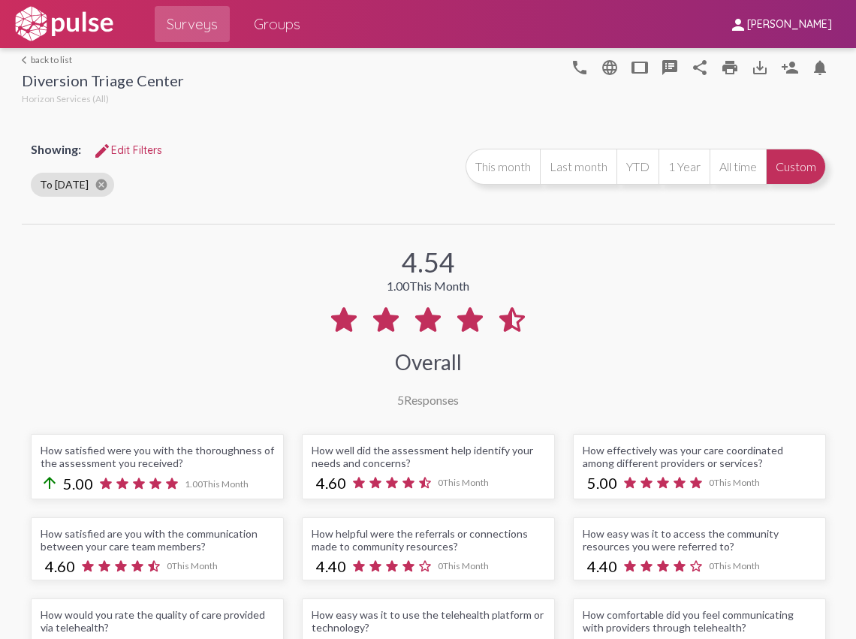
click at [126, 144] on span "edit Edit Filters" at bounding box center [127, 150] width 69 height 14
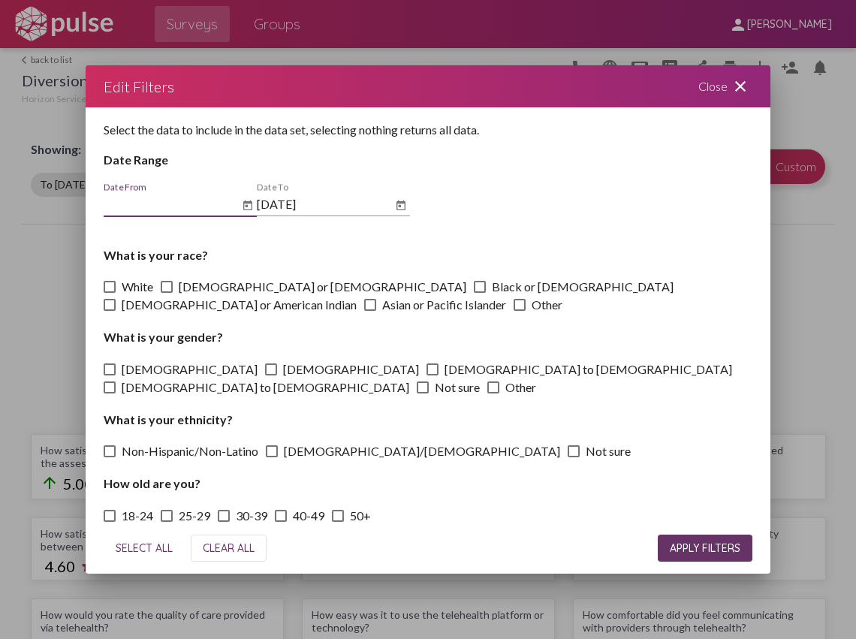
click at [246, 210] on icon "Open calendar" at bounding box center [247, 205] width 9 height 10
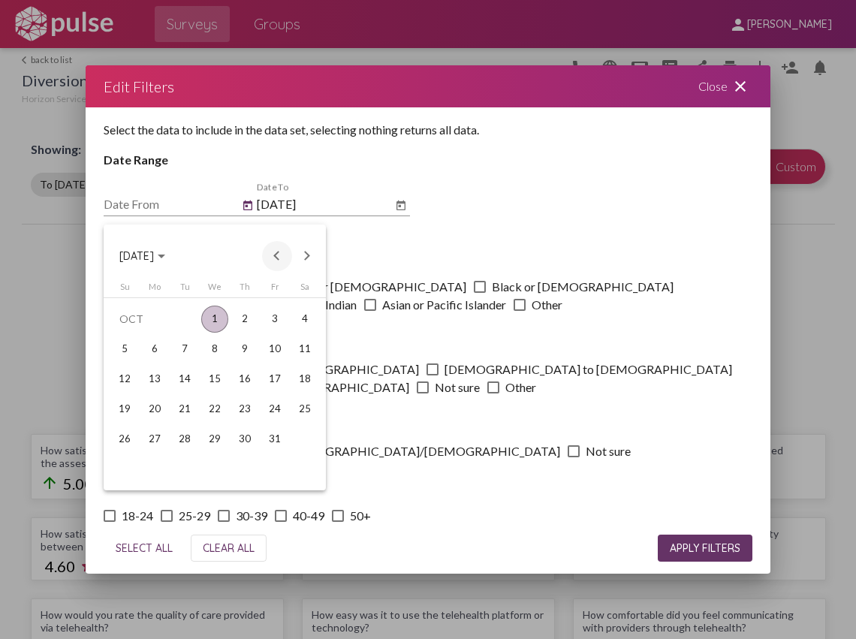
click at [281, 257] on button "Previous month" at bounding box center [277, 256] width 30 height 30
click at [276, 318] on div "1" at bounding box center [274, 318] width 27 height 27
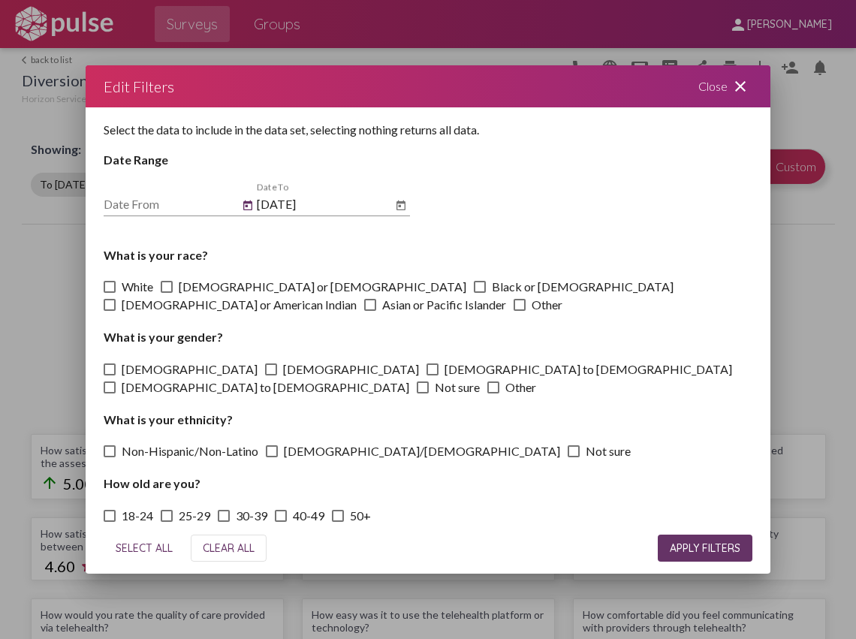
type input "8/1/2025"
click at [398, 210] on icon "Open calendar" at bounding box center [400, 205] width 9 height 10
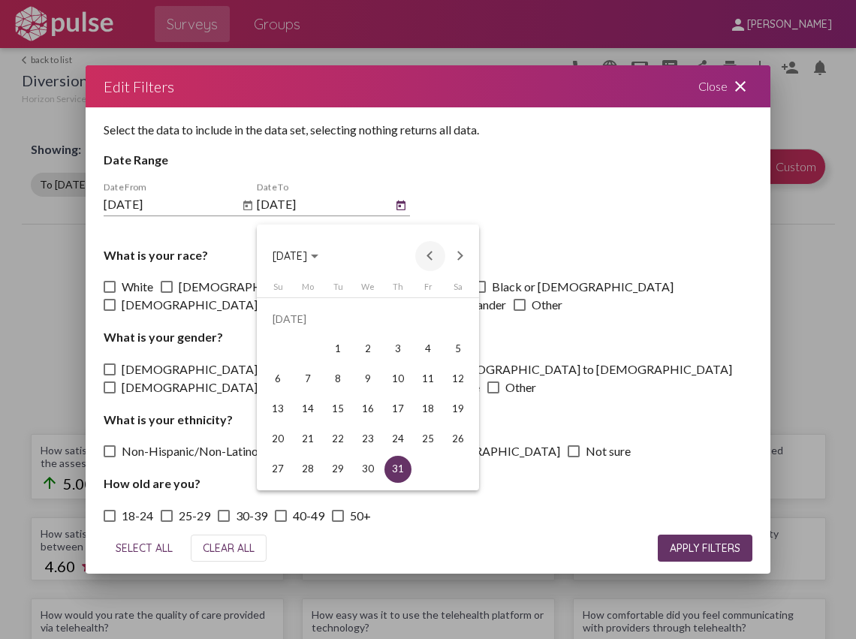
click at [426, 257] on button "Previous month" at bounding box center [430, 256] width 30 height 30
click at [459, 258] on button "Next month" at bounding box center [460, 256] width 30 height 30
click at [278, 461] on div "31" at bounding box center [277, 469] width 27 height 27
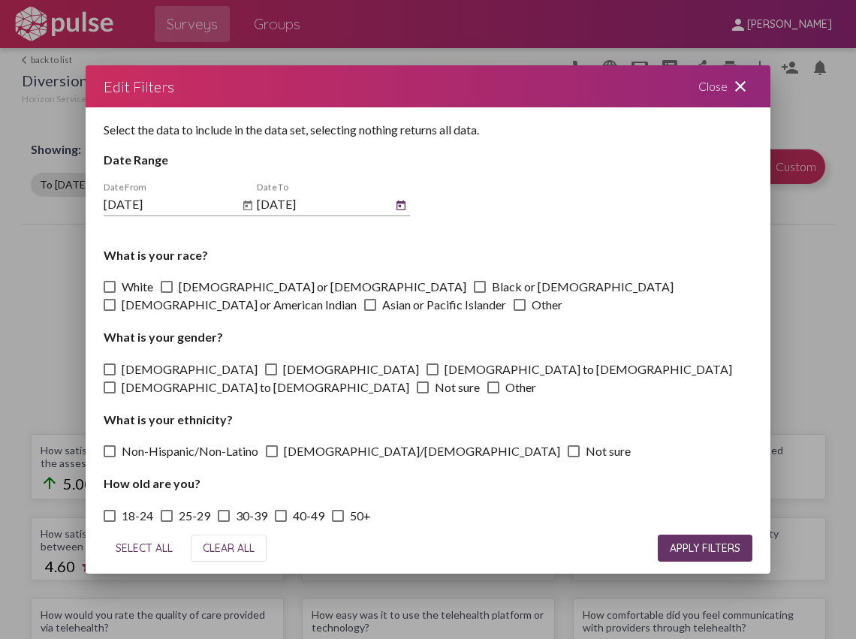
type input "8/31/2025"
click at [676, 541] on span "APPLY FILTERS" at bounding box center [705, 548] width 71 height 14
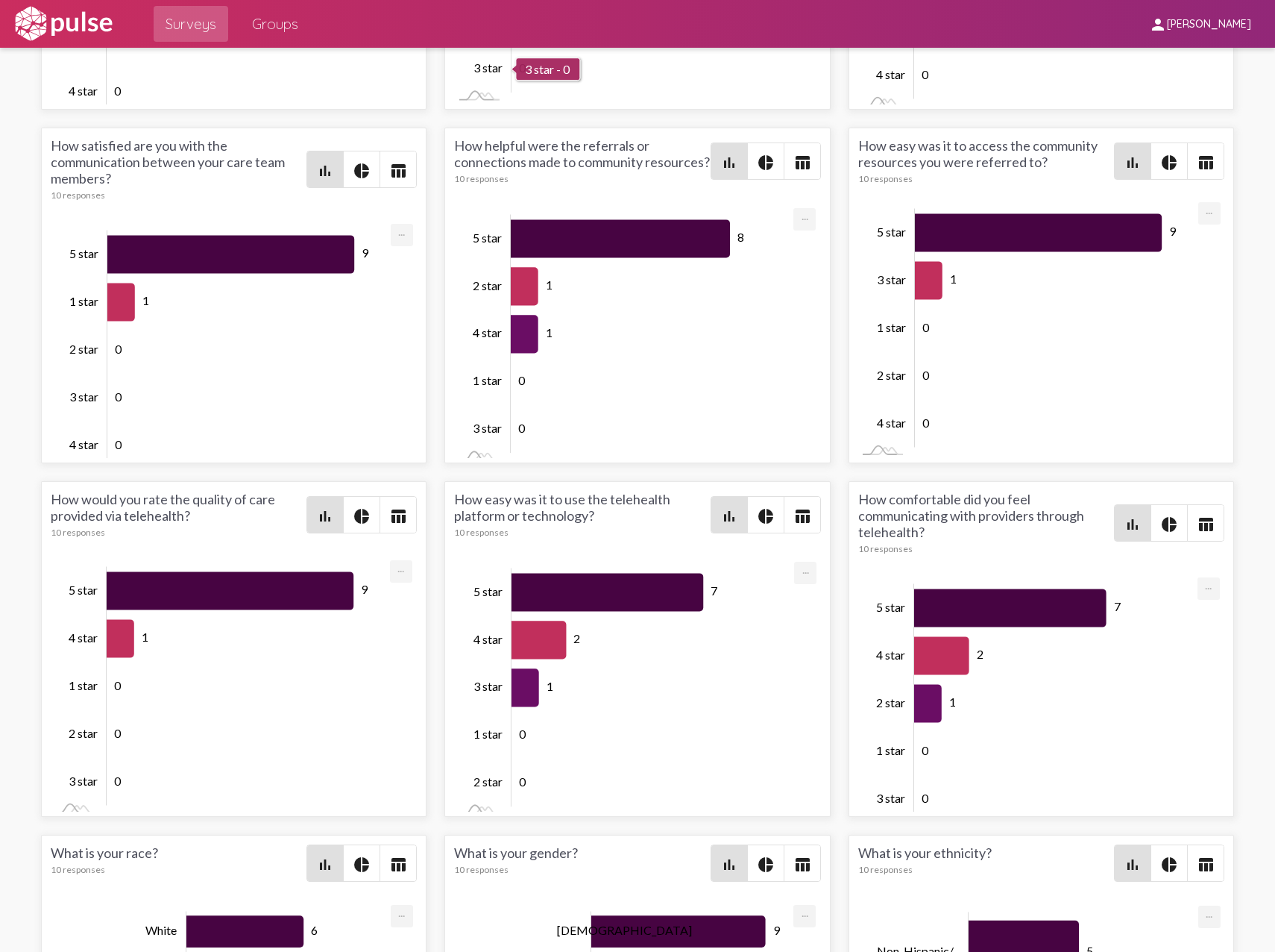
scroll to position [1790, 0]
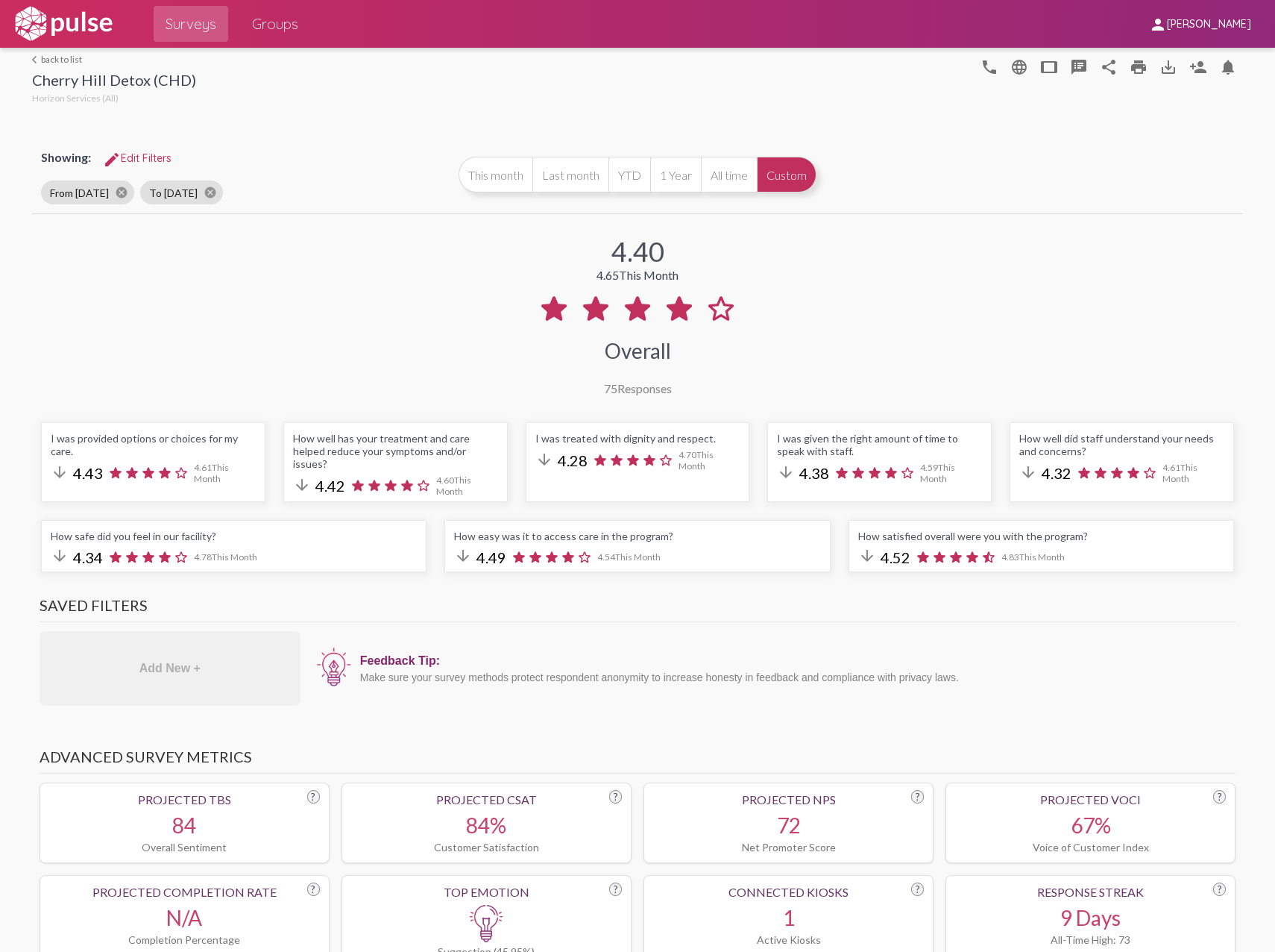
select select "Negative"
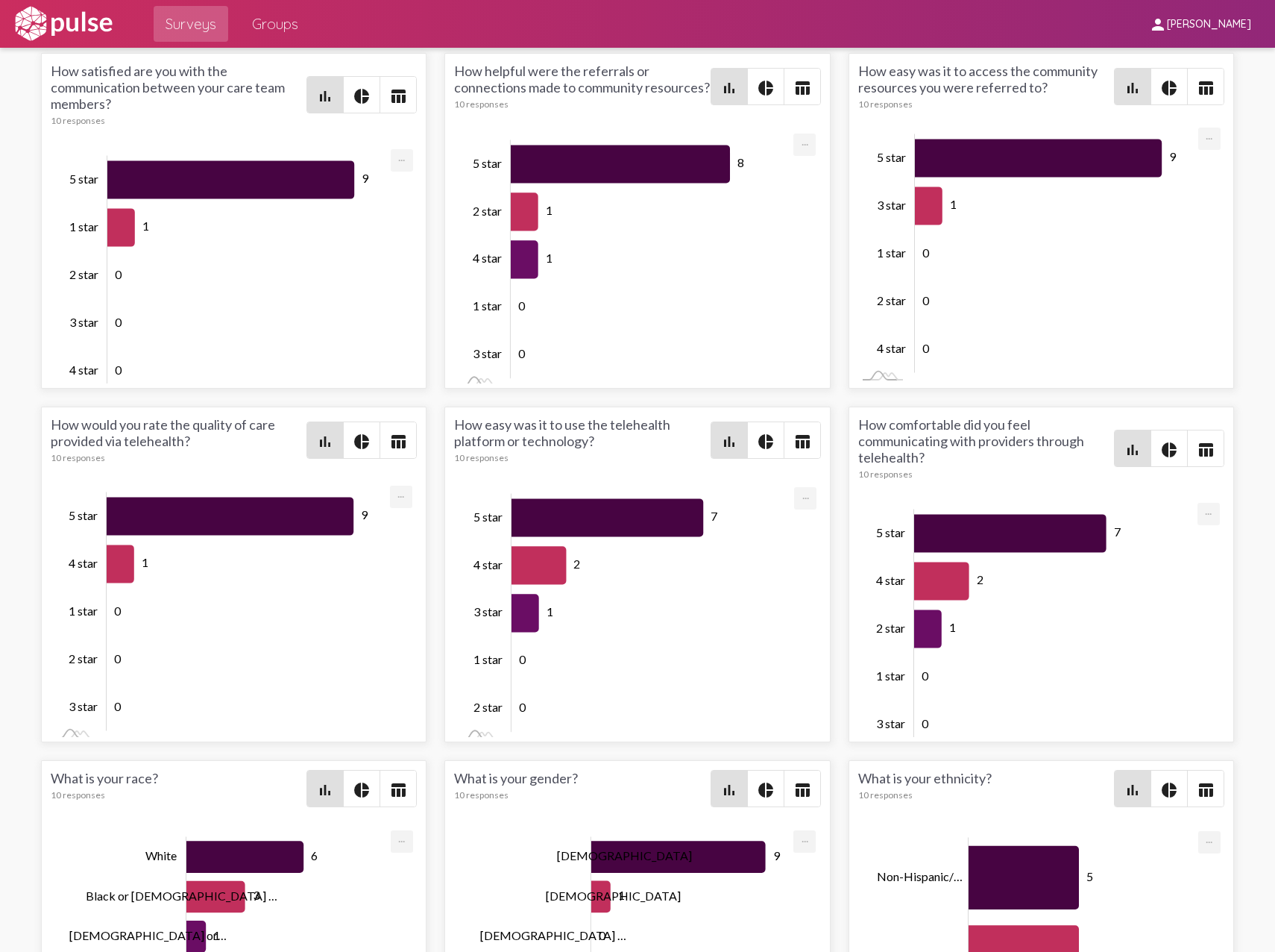
click at [67, 16] on img at bounding box center [64, 24] width 103 height 38
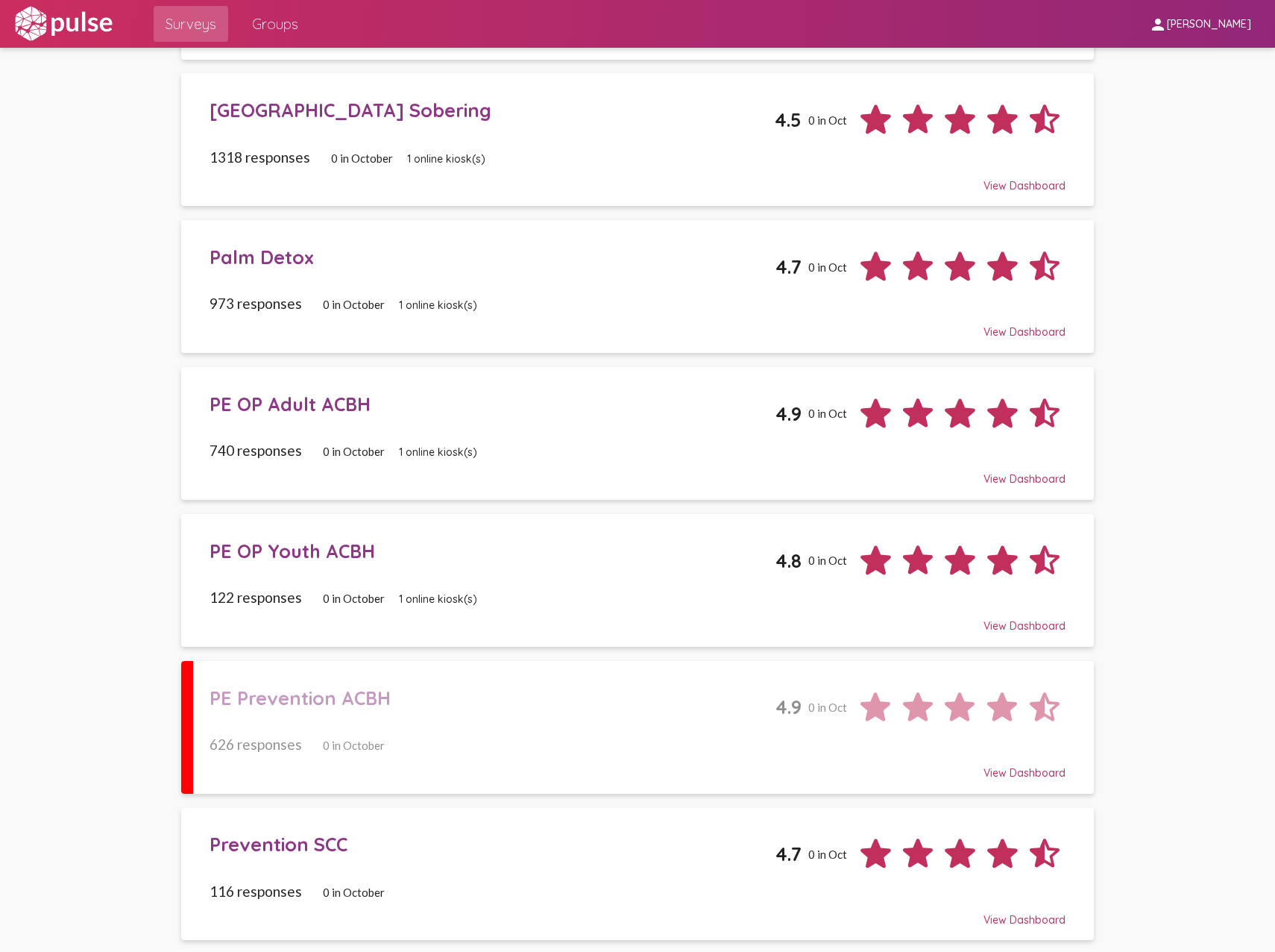
scroll to position [973, 0]
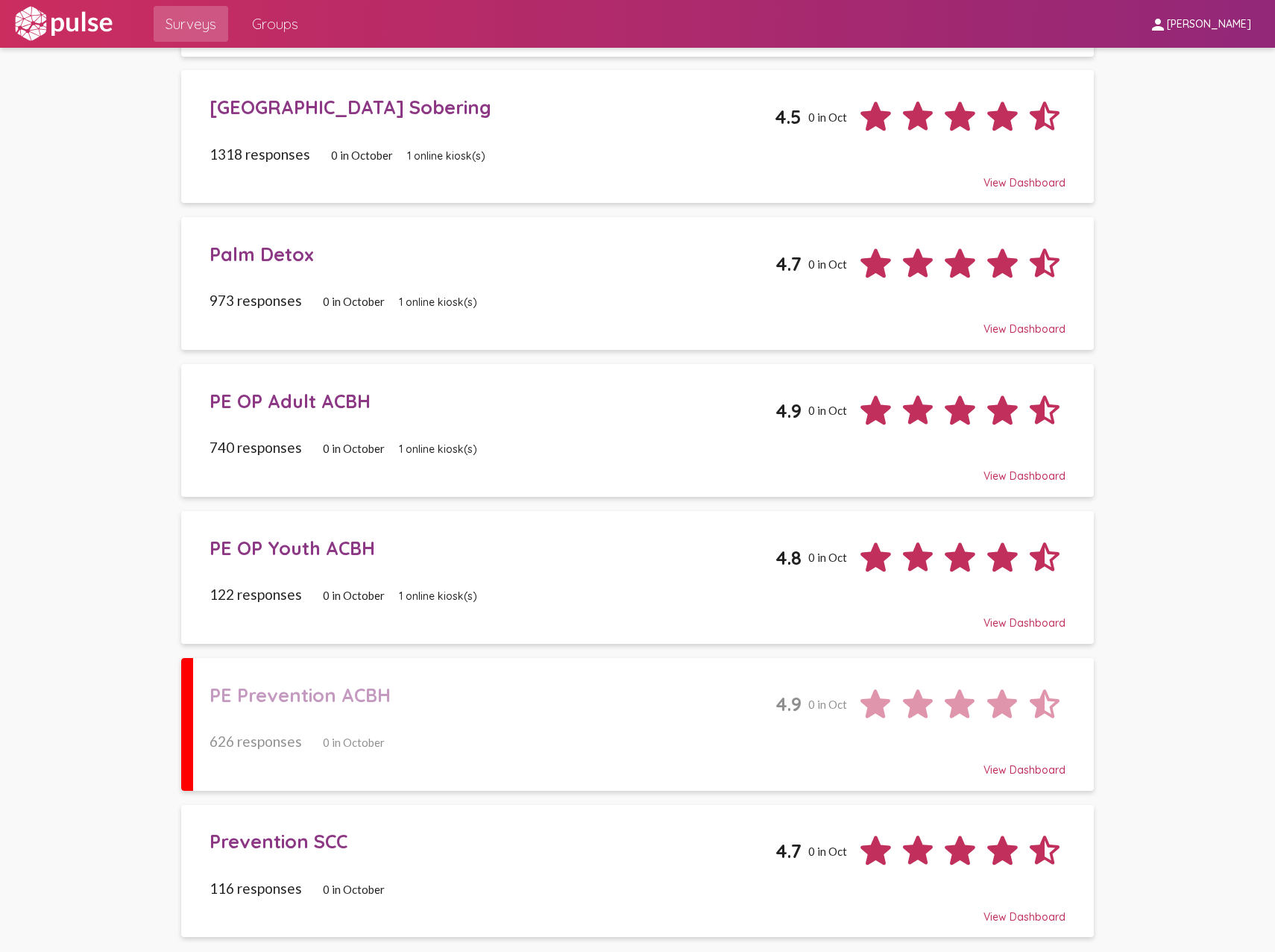
click at [358, 709] on div "PE Prevention ACBH 4.9 0 in Oct" at bounding box center [638, 699] width 857 height 54
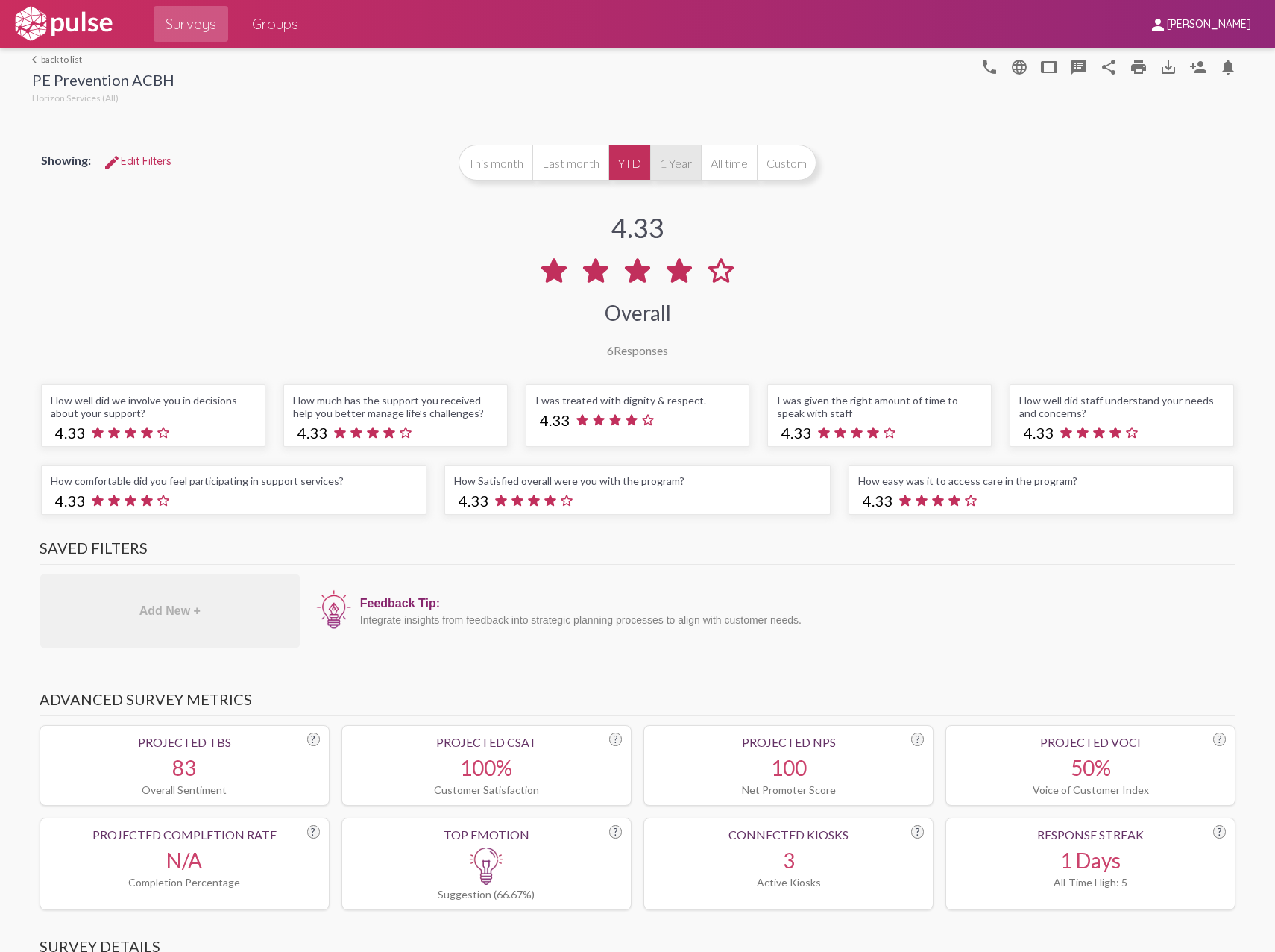
click at [659, 162] on button "1 Year" at bounding box center [676, 163] width 51 height 36
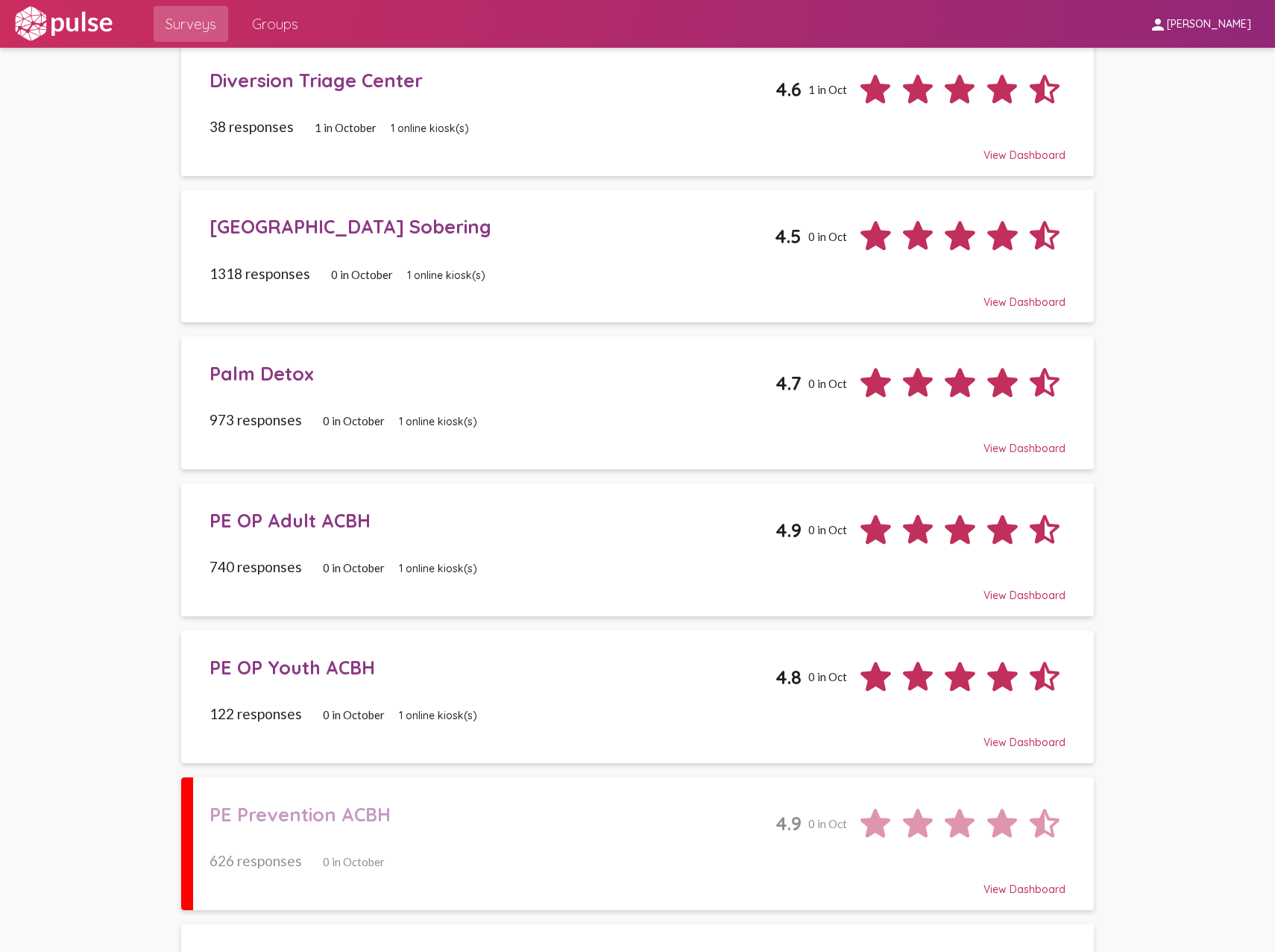
scroll to position [973, 0]
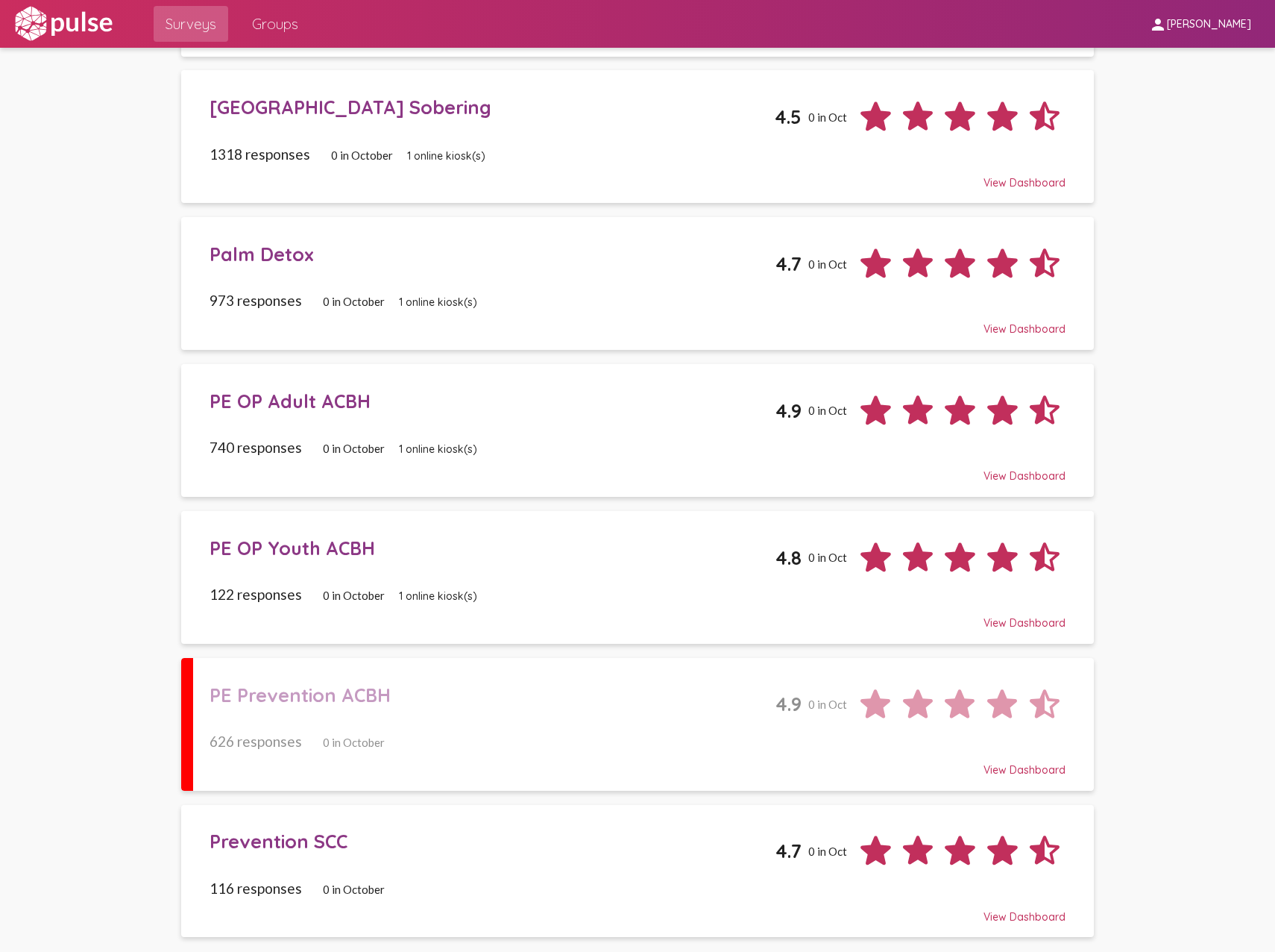
click at [458, 884] on div "116 responses 0 in October" at bounding box center [638, 887] width 857 height 17
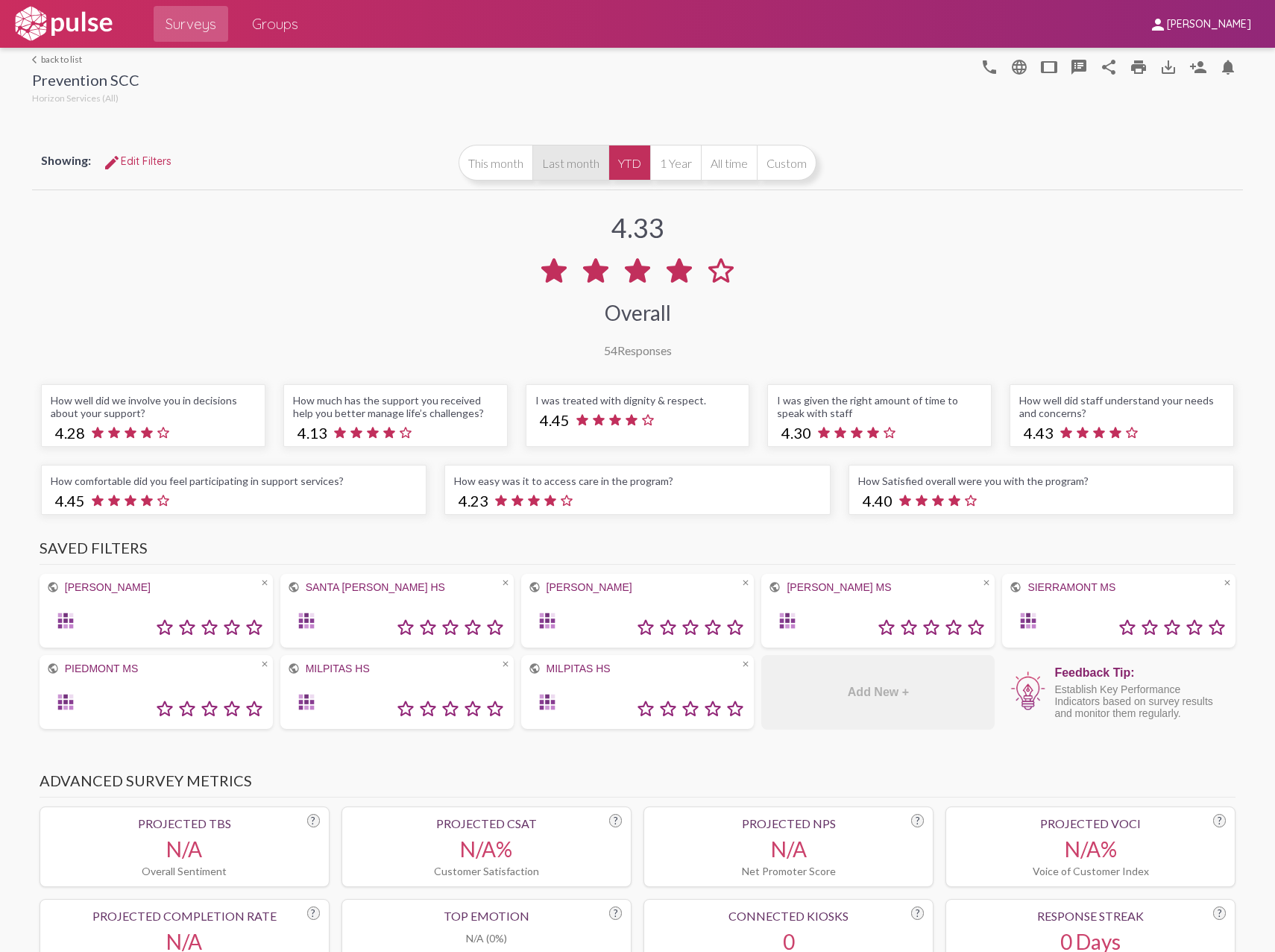
click at [563, 168] on button "Last month" at bounding box center [570, 163] width 77 height 36
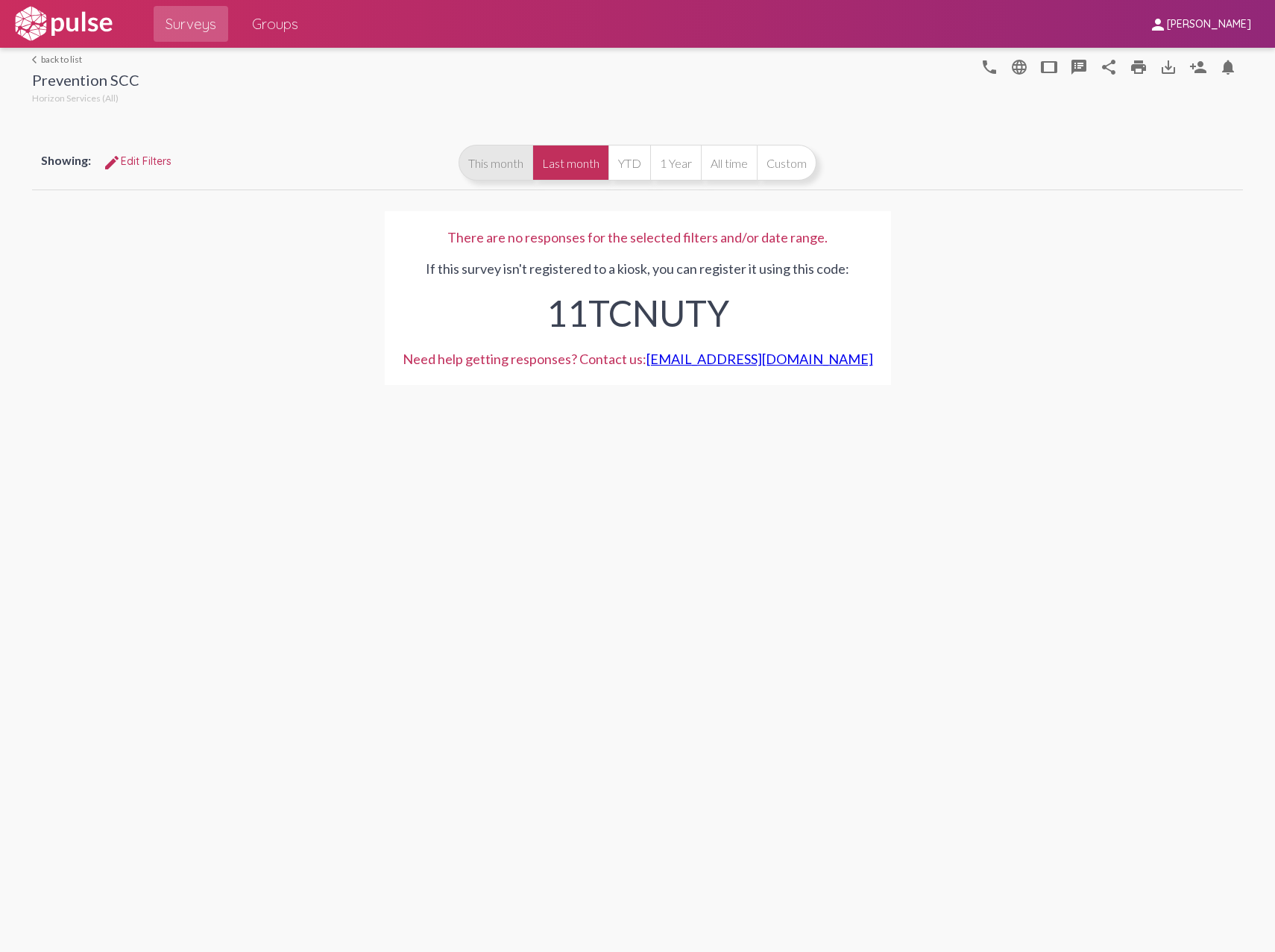
click at [495, 169] on button "This month" at bounding box center [496, 163] width 74 height 36
click at [635, 157] on button "YTD" at bounding box center [629, 163] width 42 height 36
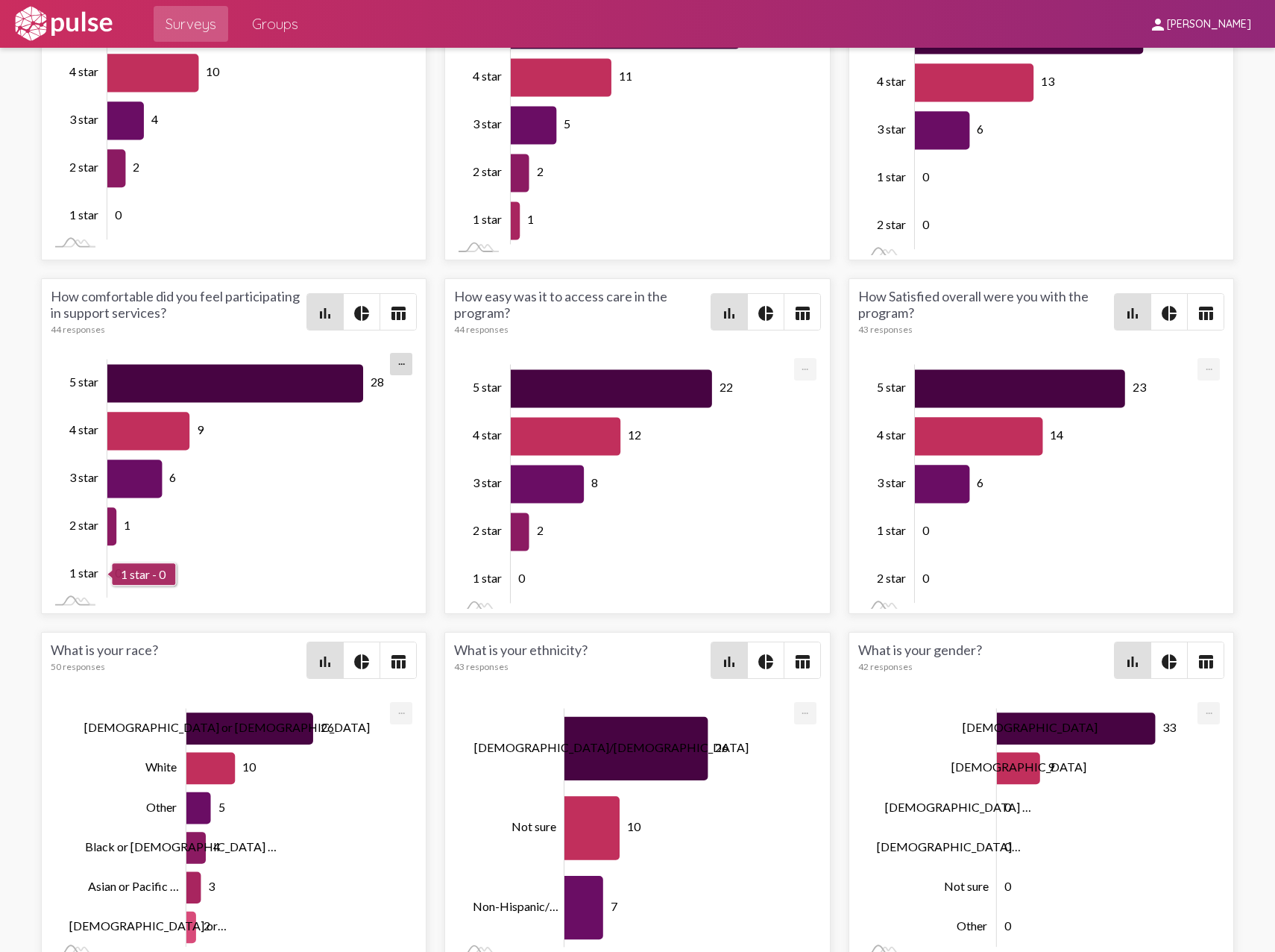
scroll to position [2927, 0]
